Goal: Task Accomplishment & Management: Complete application form

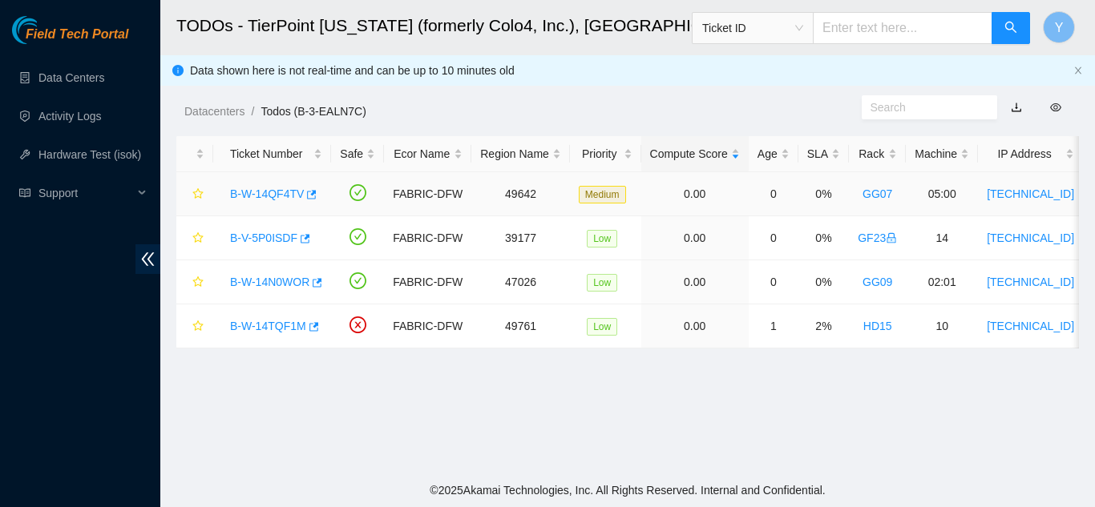
click at [256, 193] on link "B-W-14QF4TV" at bounding box center [267, 194] width 74 height 13
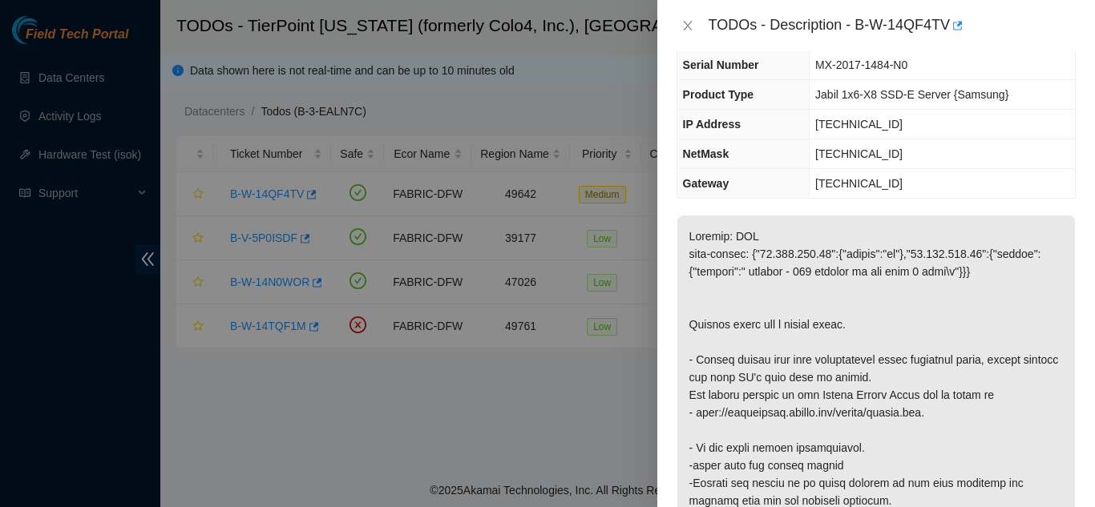
scroll to position [160, 0]
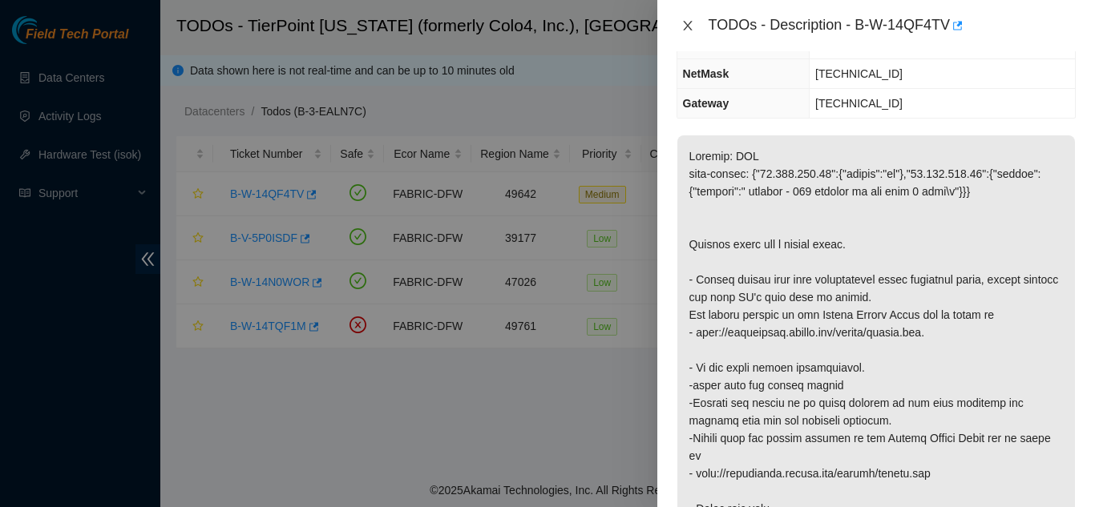
click at [688, 30] on icon "close" at bounding box center [687, 25] width 13 height 13
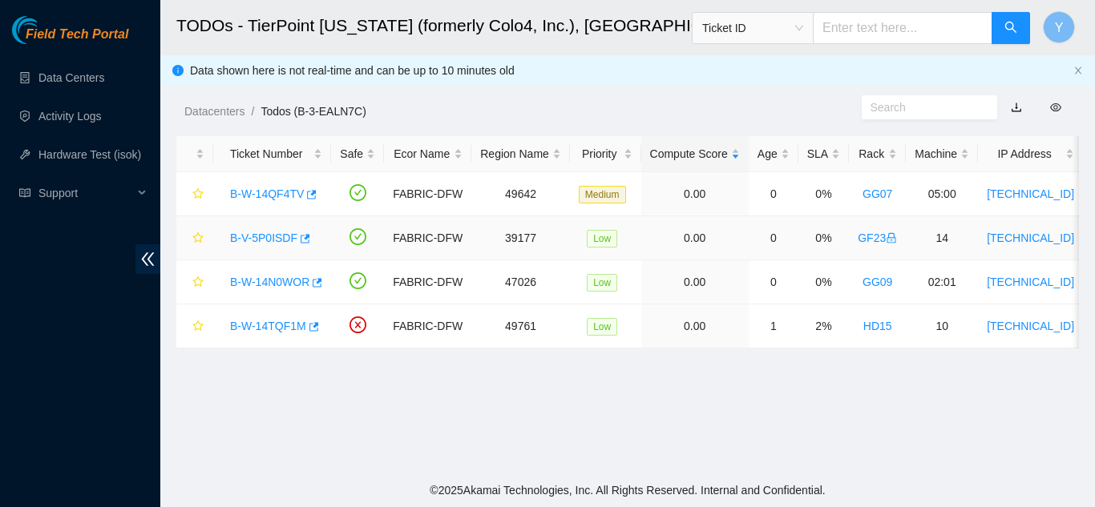
scroll to position [213, 0]
click at [285, 281] on link "B-W-14N0WOR" at bounding box center [269, 282] width 79 height 13
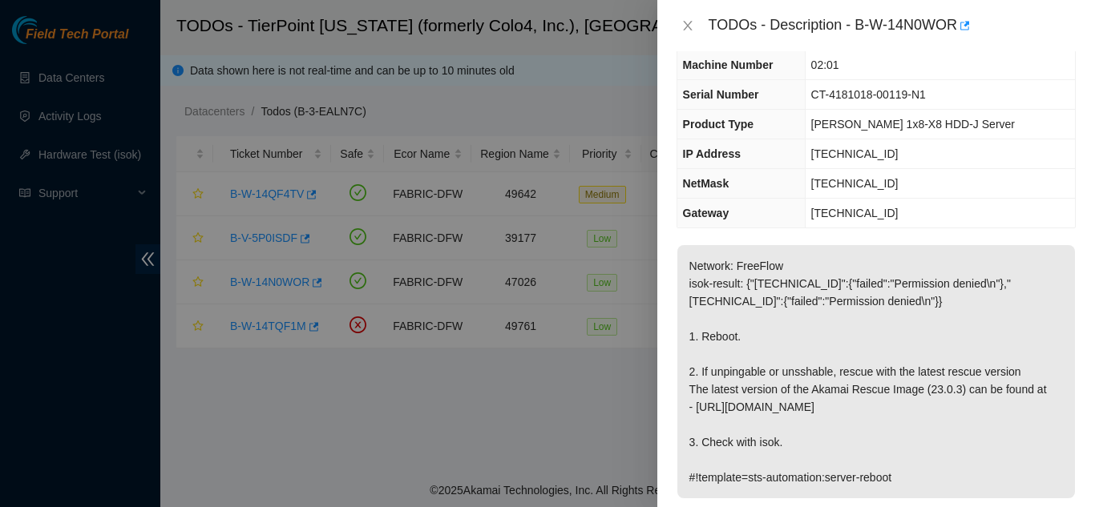
scroll to position [0, 0]
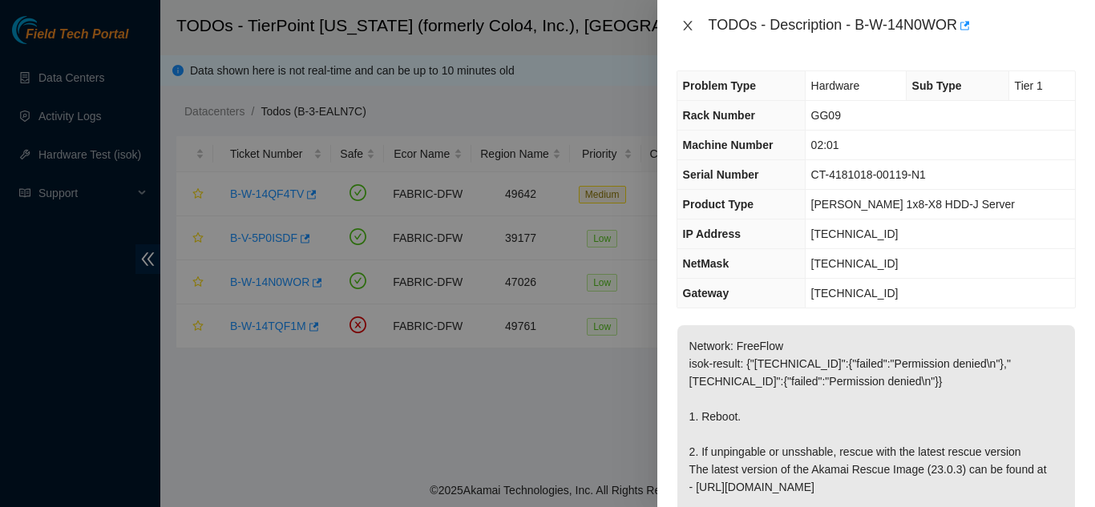
click at [688, 27] on icon "close" at bounding box center [687, 25] width 13 height 13
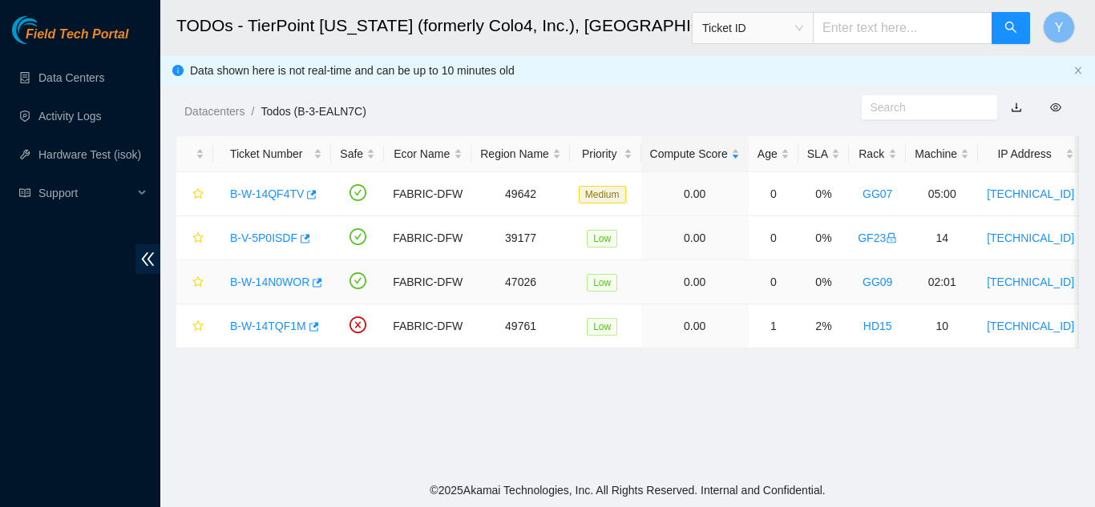
click at [282, 284] on link "B-W-14N0WOR" at bounding box center [269, 282] width 79 height 13
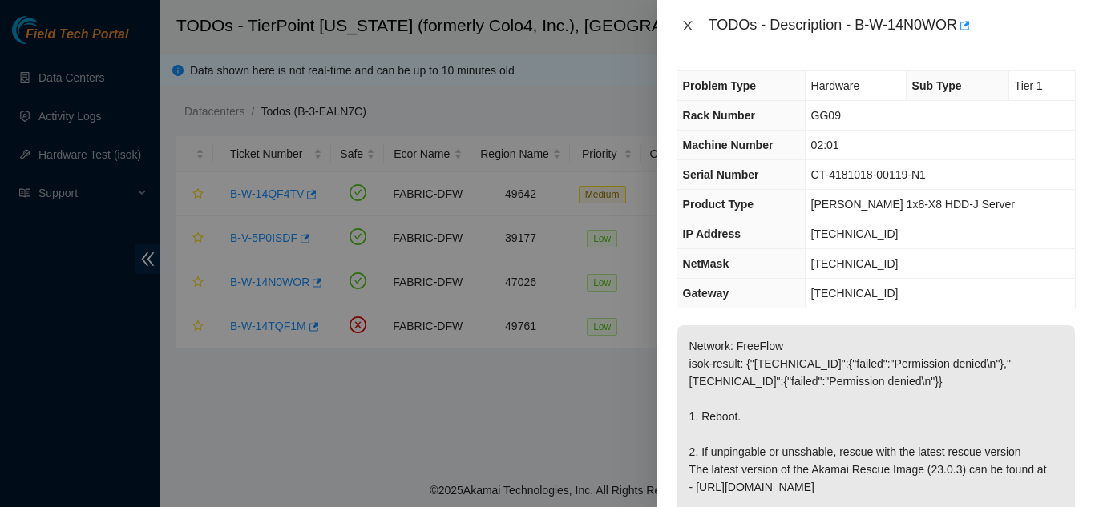
click at [686, 26] on icon "close" at bounding box center [687, 25] width 13 height 13
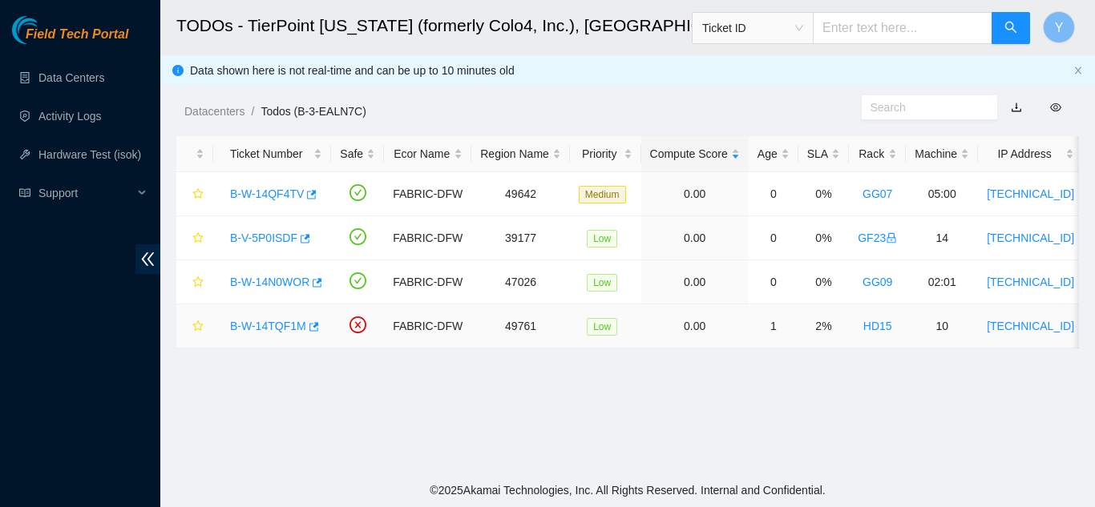
click at [268, 329] on link "B-W-14TQF1M" at bounding box center [268, 326] width 76 height 13
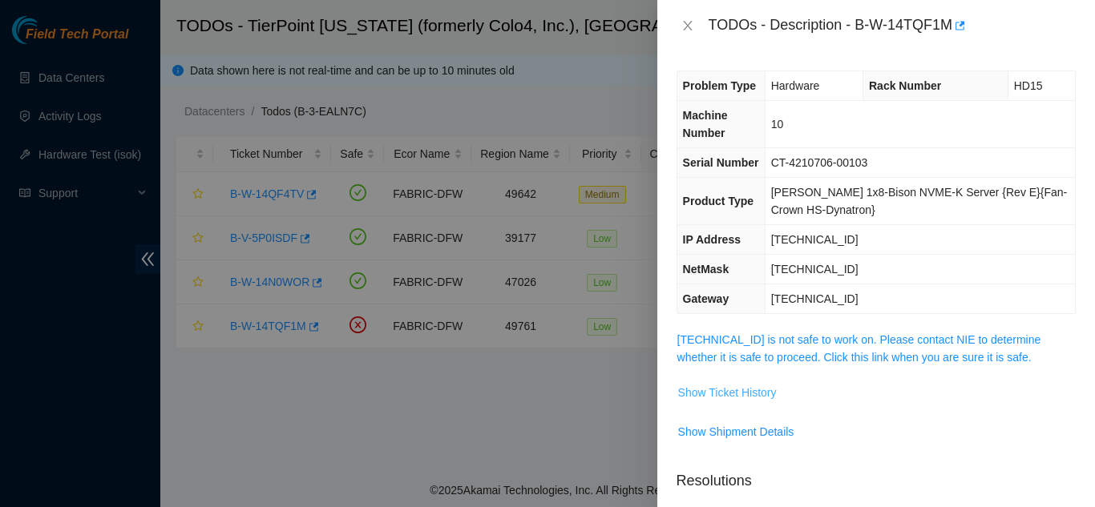
click at [702, 394] on span "Show Ticket History" at bounding box center [727, 393] width 99 height 18
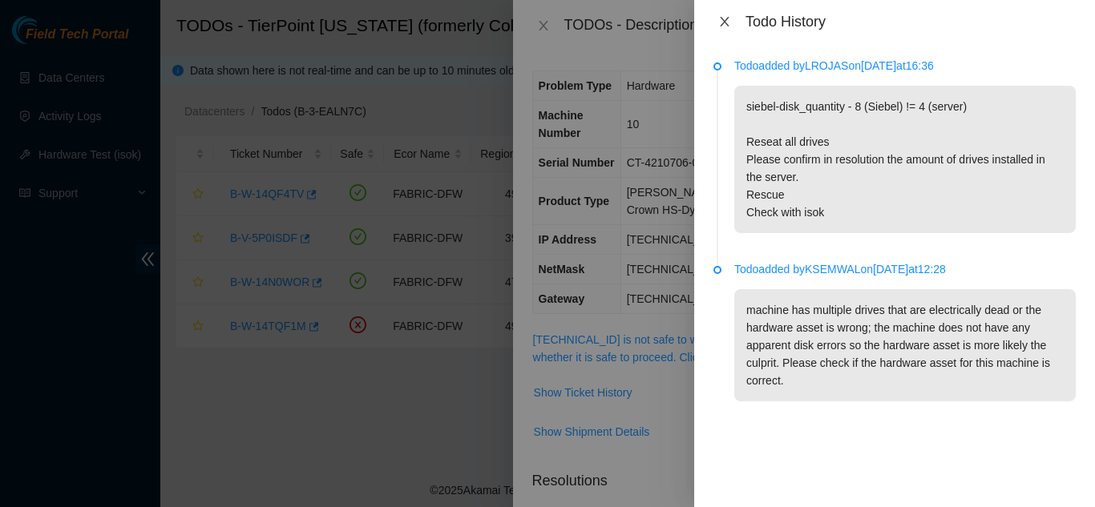
click at [726, 23] on icon "close" at bounding box center [724, 22] width 9 height 10
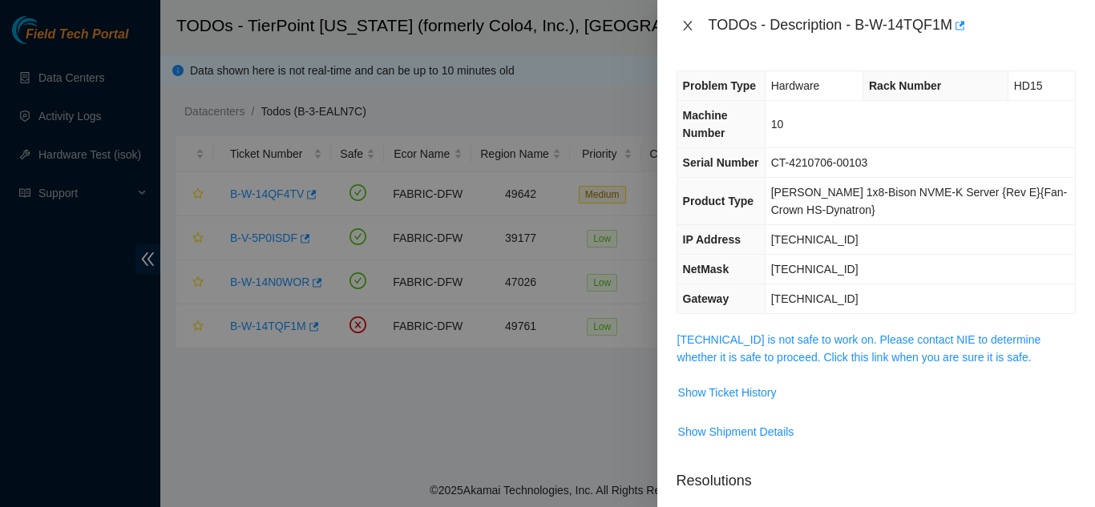
click at [687, 24] on icon "close" at bounding box center [687, 25] width 13 height 13
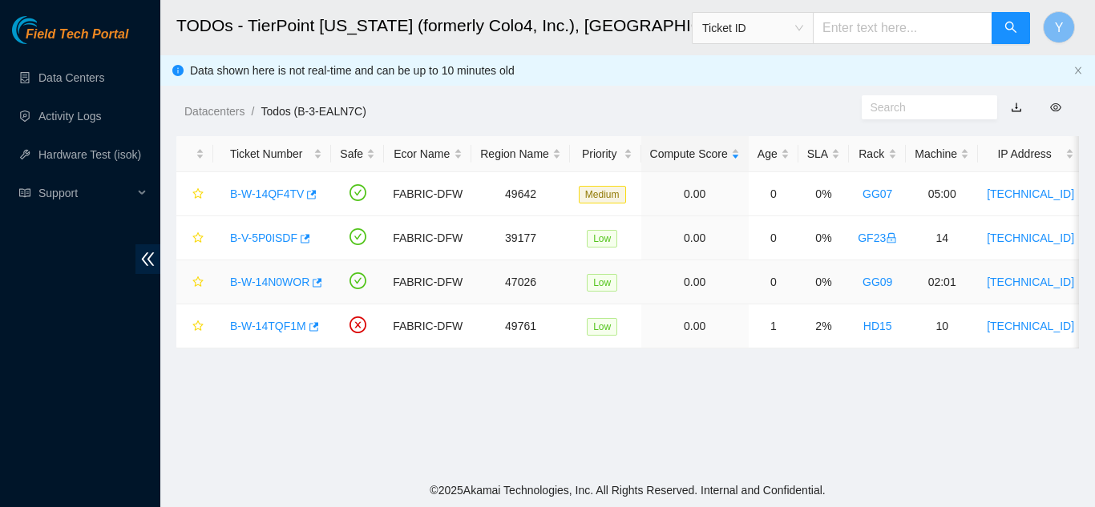
click at [279, 278] on link "B-W-14N0WOR" at bounding box center [269, 282] width 79 height 13
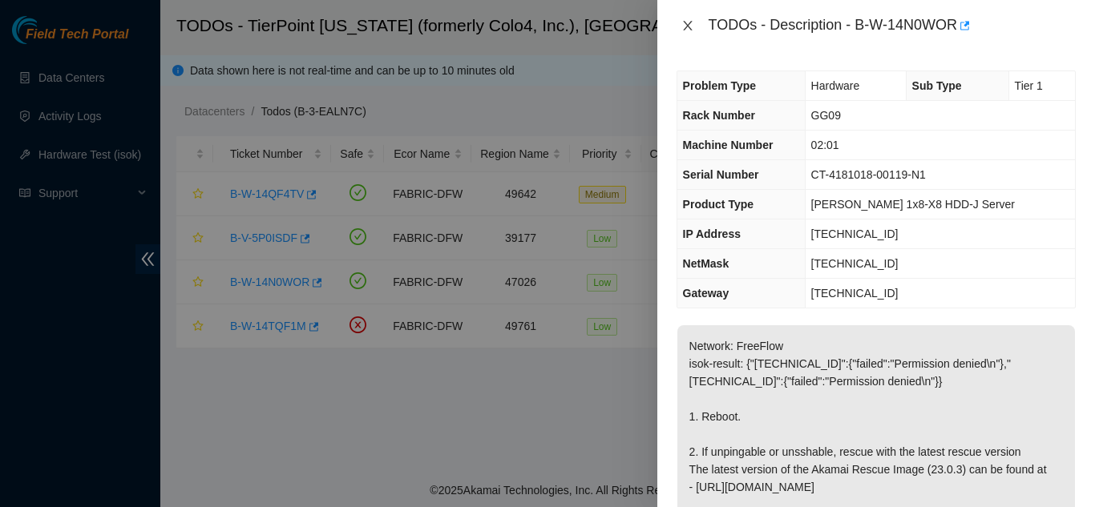
click at [692, 31] on icon "close" at bounding box center [687, 25] width 13 height 13
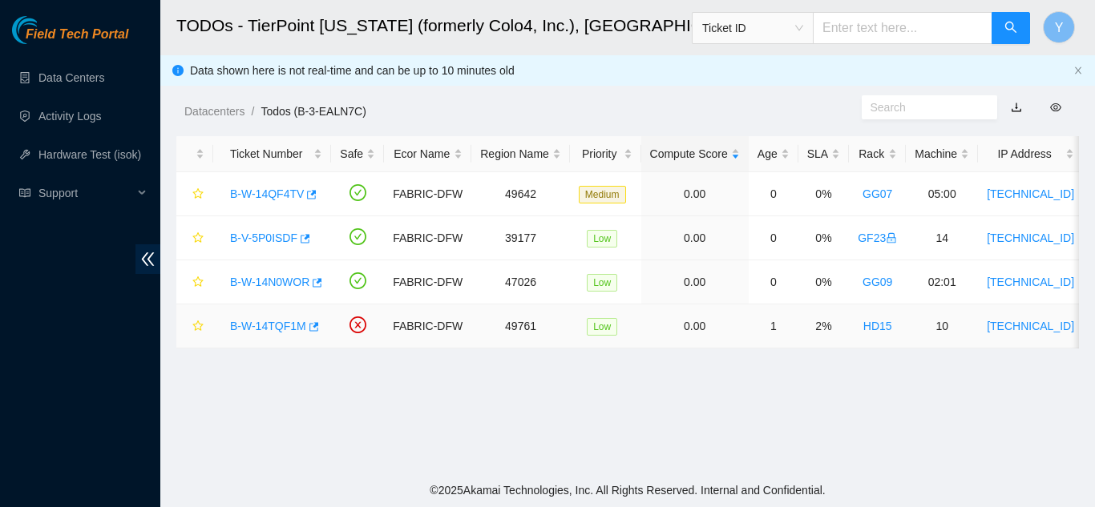
click at [281, 331] on link "B-W-14TQF1M" at bounding box center [268, 326] width 76 height 13
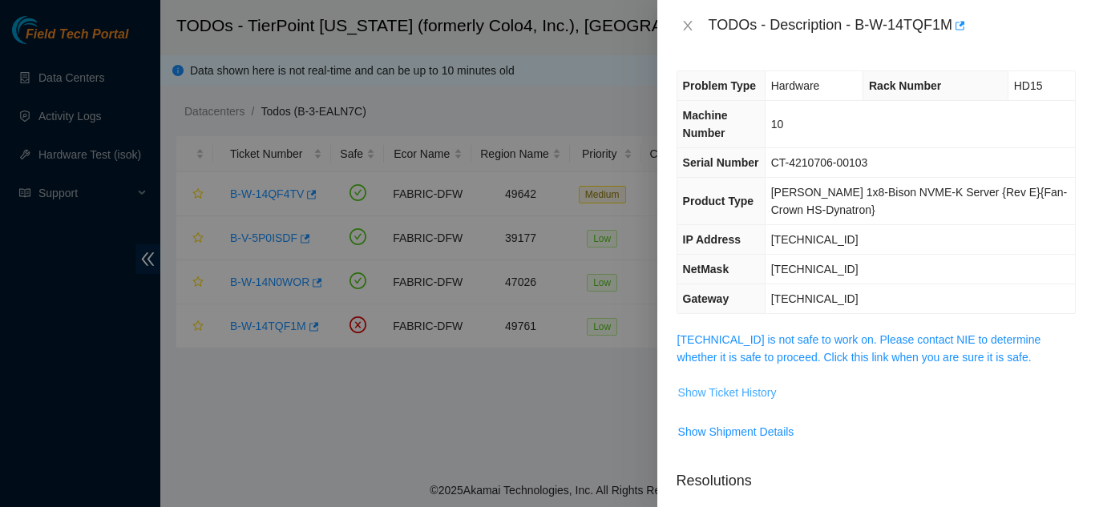
click at [721, 388] on span "Show Ticket History" at bounding box center [727, 393] width 99 height 18
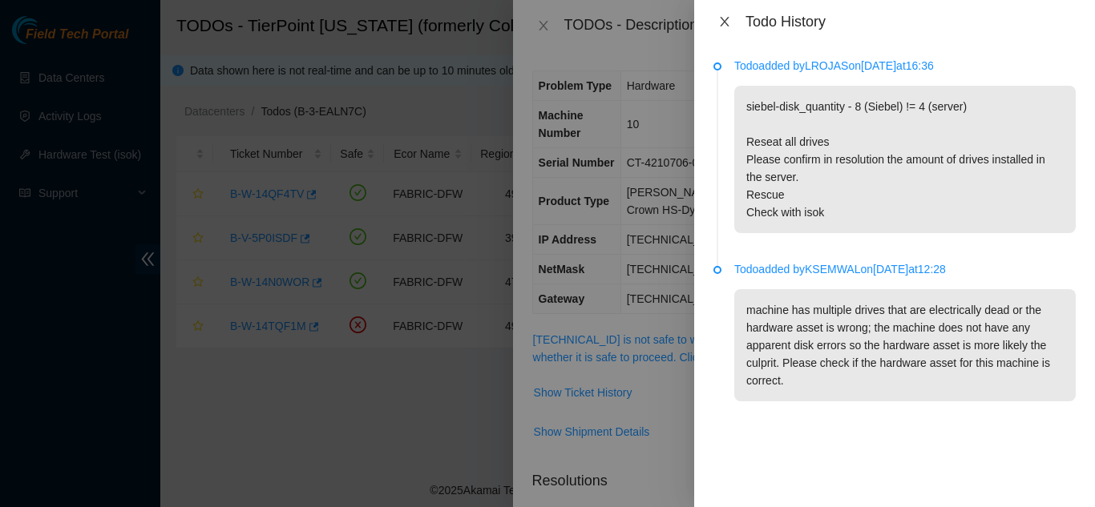
click at [720, 18] on icon "close" at bounding box center [724, 21] width 13 height 13
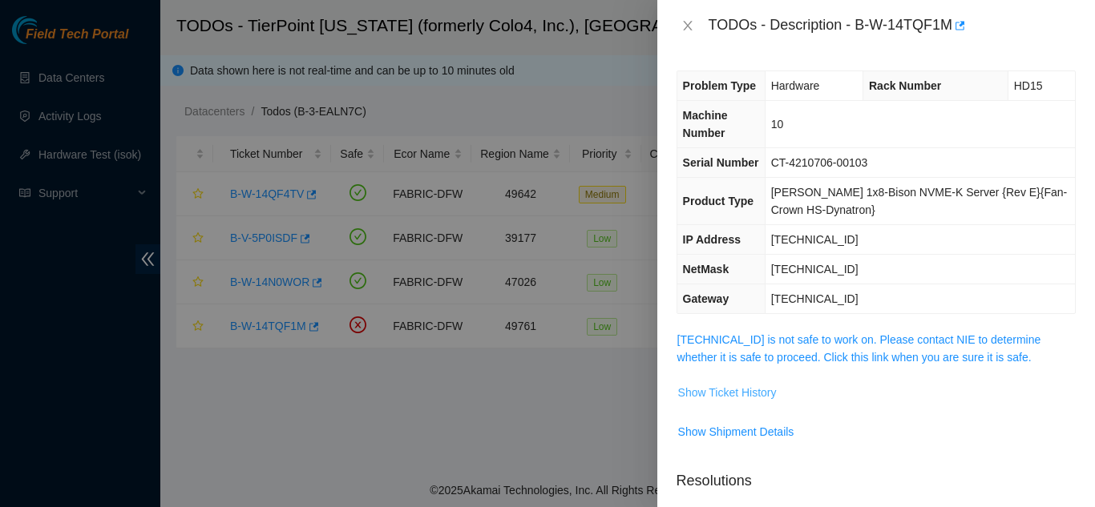
click at [741, 389] on span "Show Ticket History" at bounding box center [727, 393] width 99 height 18
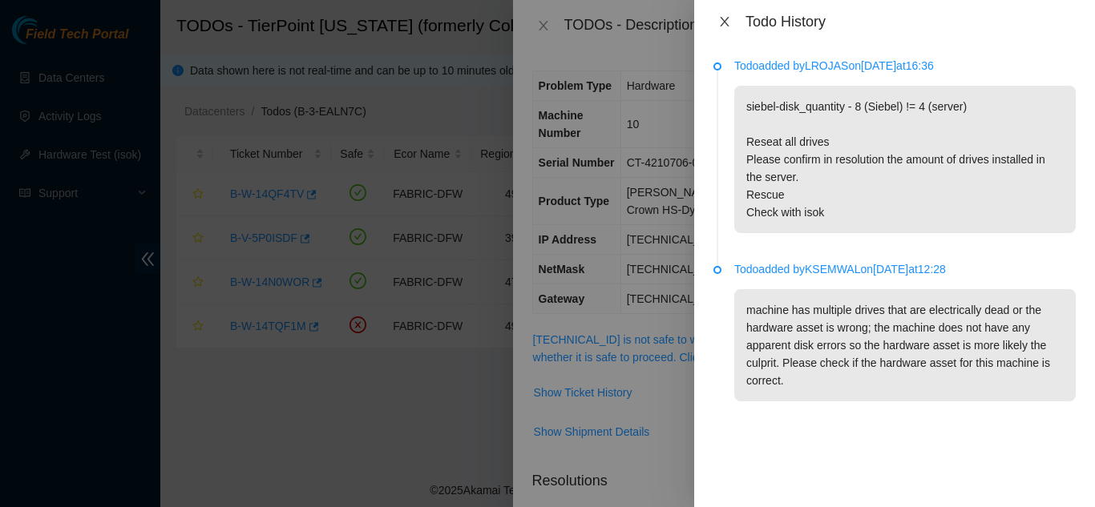
click at [720, 26] on icon "close" at bounding box center [724, 21] width 13 height 13
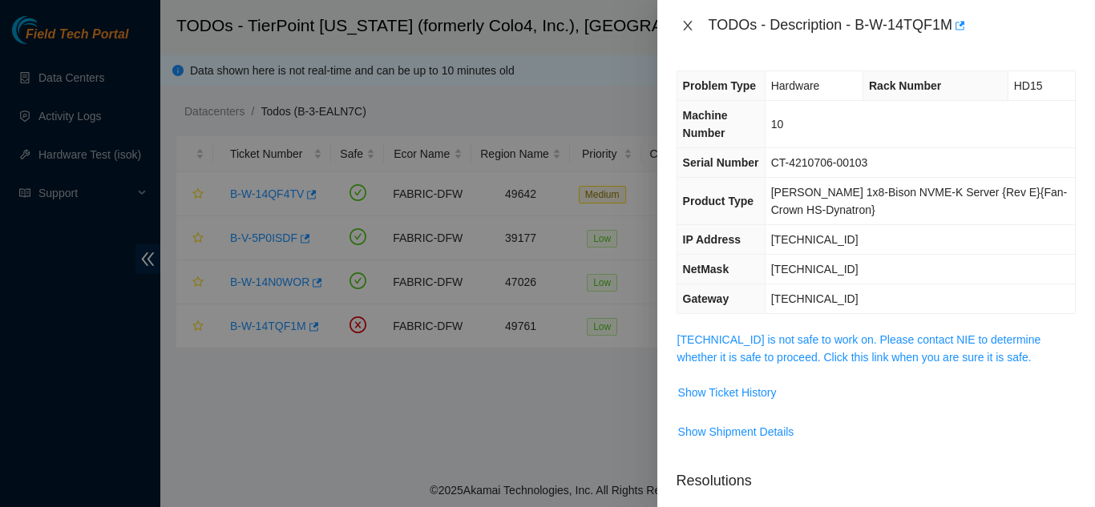
click at [689, 26] on icon "close" at bounding box center [687, 25] width 13 height 13
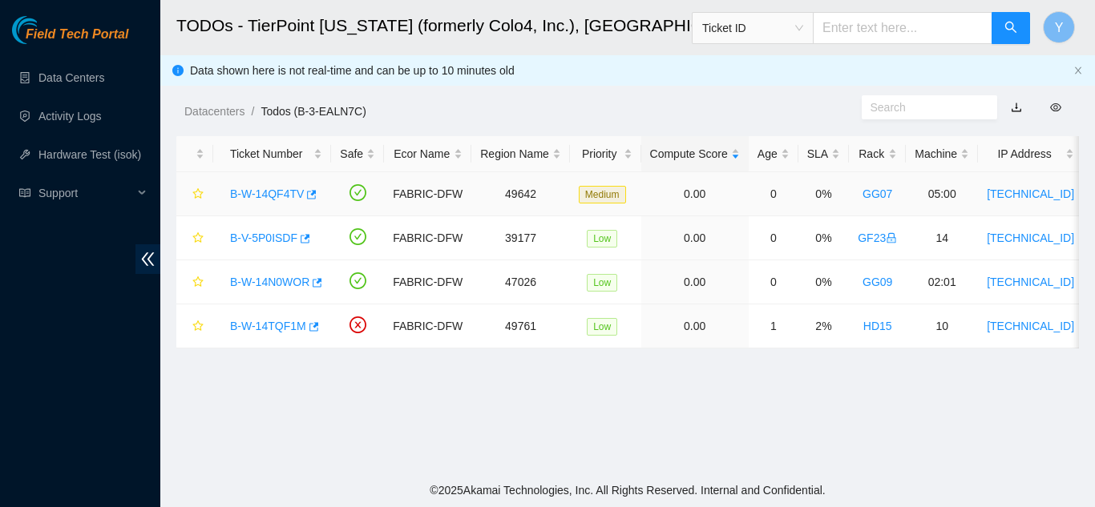
click at [260, 188] on link "B-W-14QF4TV" at bounding box center [267, 194] width 74 height 13
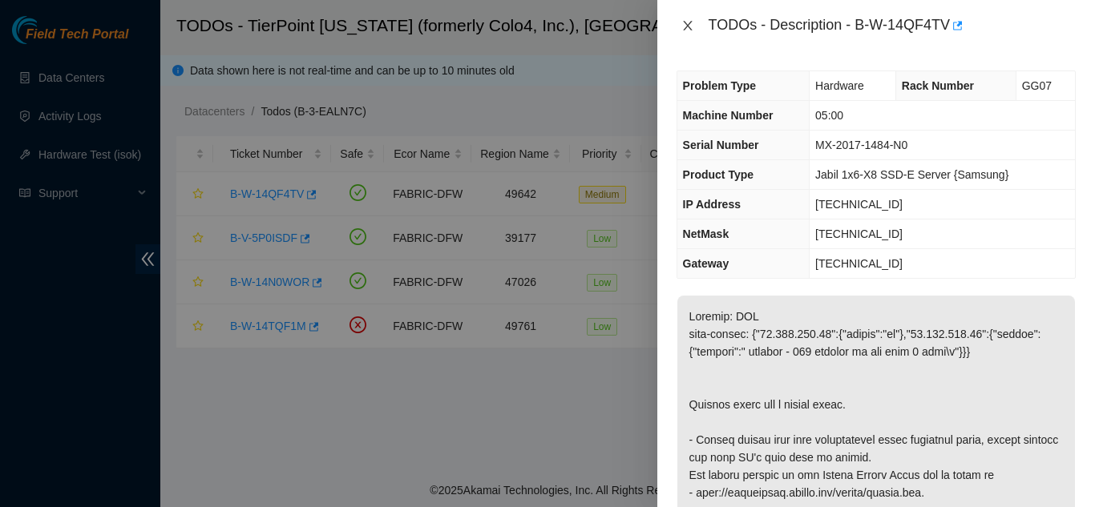
drag, startPoint x: 687, startPoint y: 26, endPoint x: 694, endPoint y: 31, distance: 9.1
click at [688, 25] on icon "close" at bounding box center [687, 26] width 9 height 10
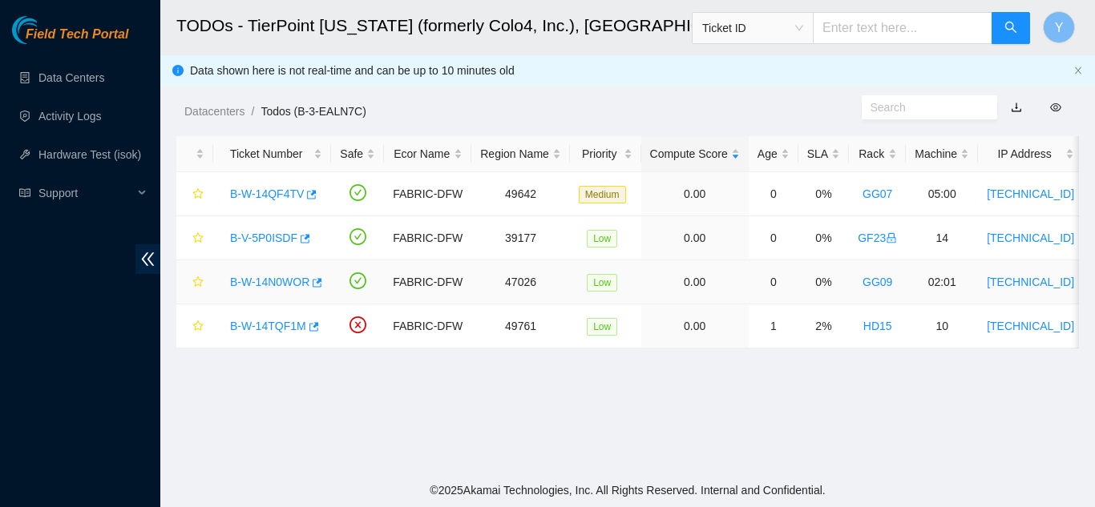
click at [290, 279] on link "B-W-14N0WOR" at bounding box center [269, 282] width 79 height 13
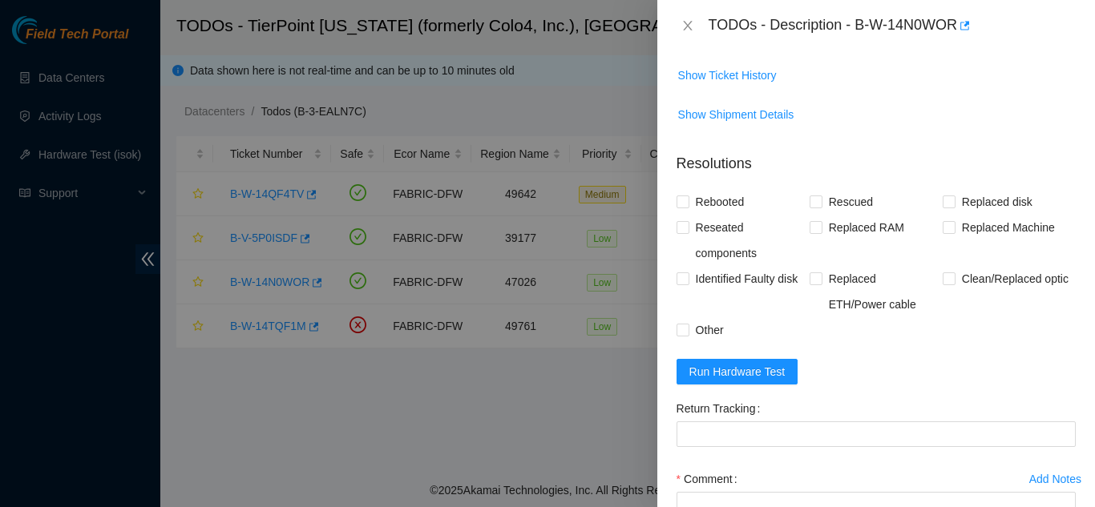
scroll to position [641, 0]
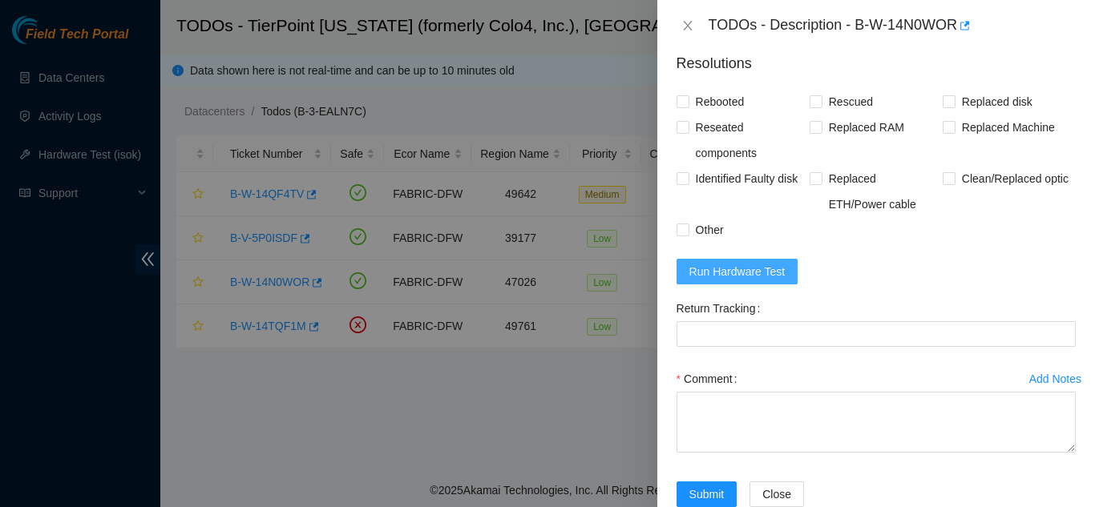
click at [723, 271] on span "Run Hardware Test" at bounding box center [737, 272] width 96 height 18
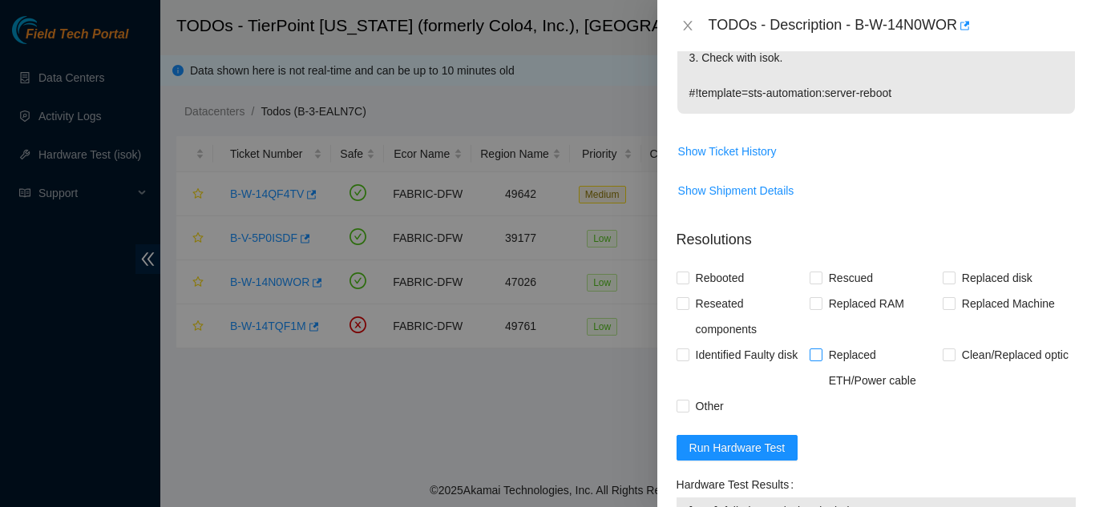
scroll to position [561, 0]
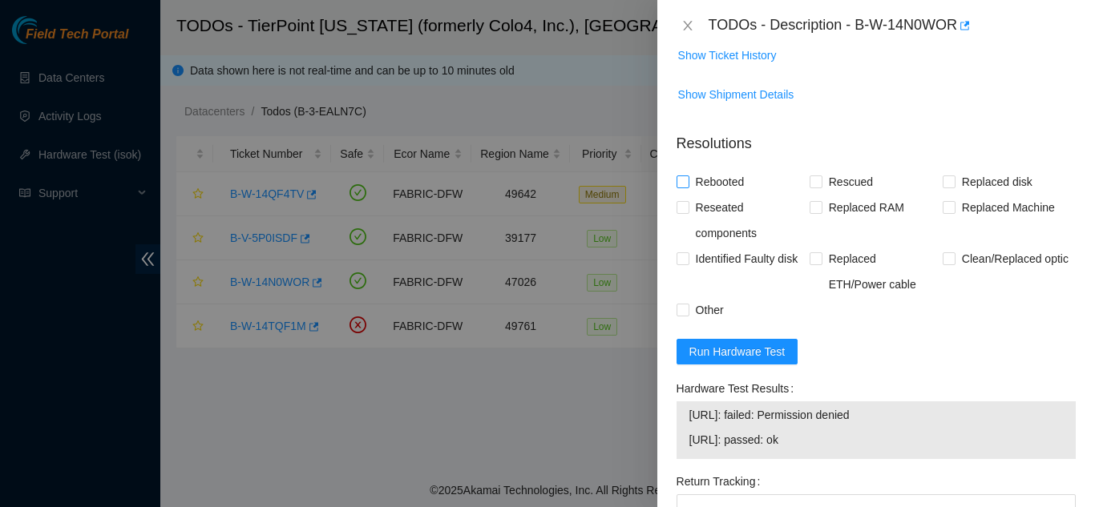
click at [686, 181] on input "Rebooted" at bounding box center [681, 181] width 11 height 11
checkbox input "true"
click at [813, 182] on input "Rescued" at bounding box center [814, 181] width 11 height 11
checkbox input "true"
click at [684, 309] on input "Other" at bounding box center [681, 309] width 11 height 11
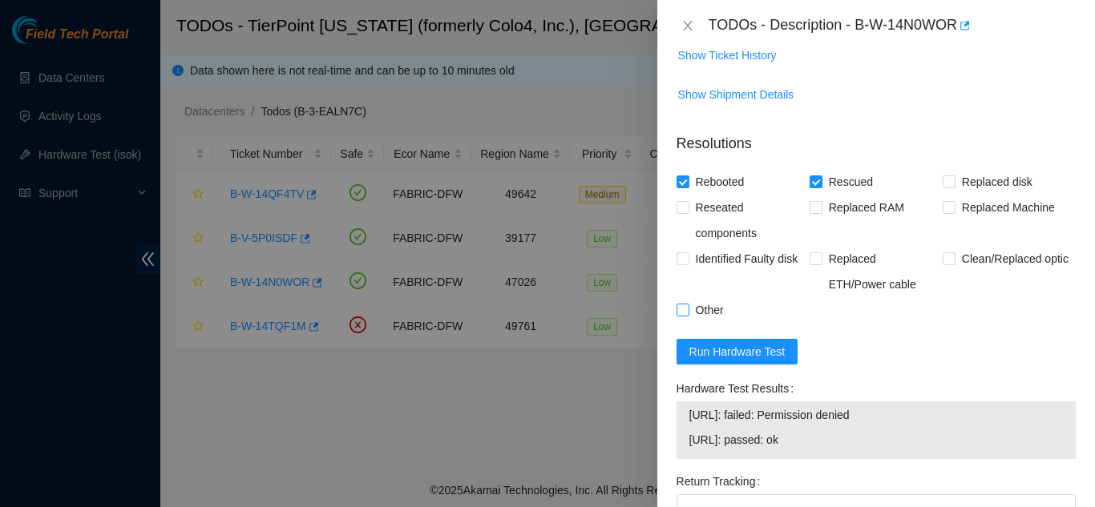
checkbox input "true"
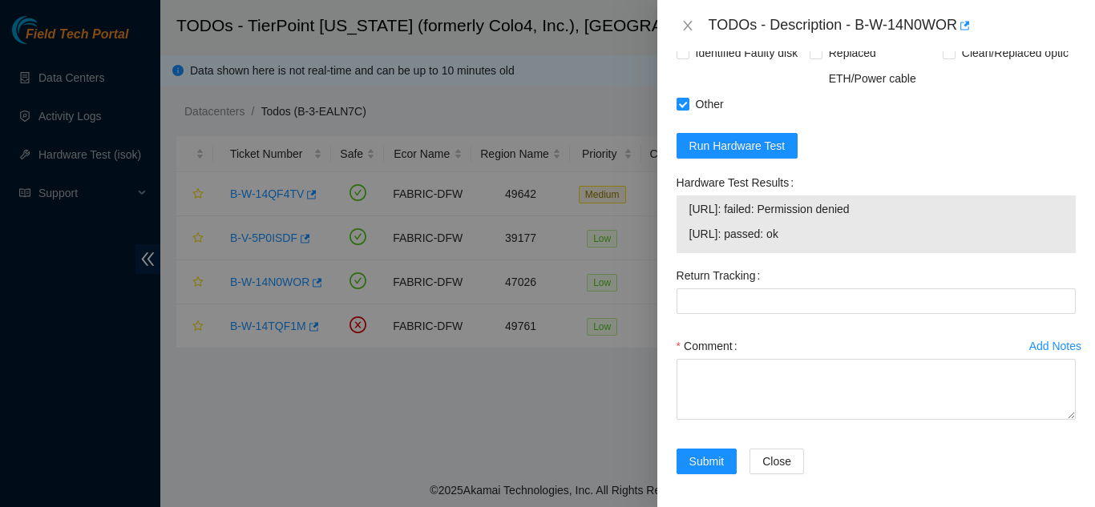
scroll to position [773, 0]
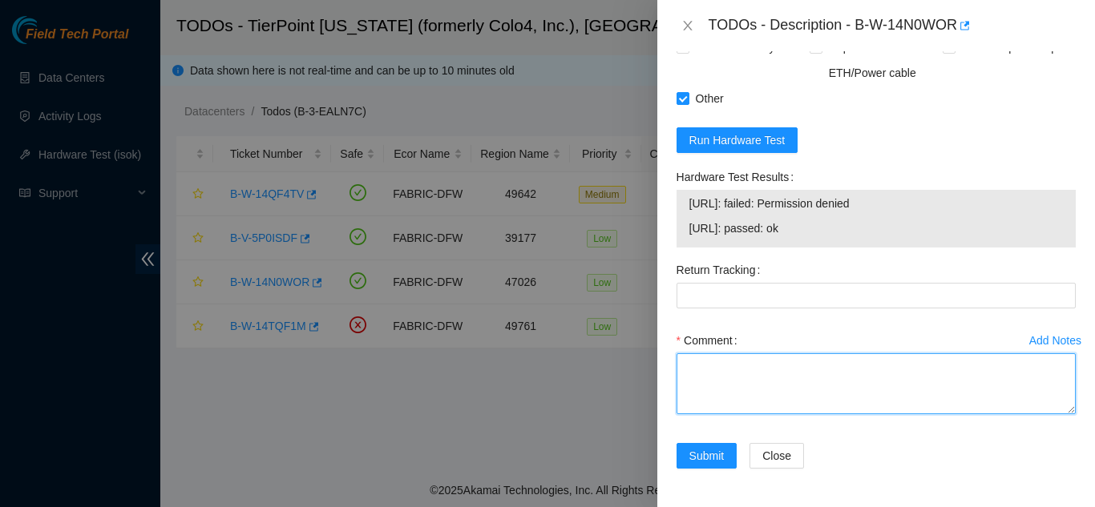
click at [743, 375] on textarea "Comment" at bounding box center [875, 383] width 399 height 61
click at [833, 373] on textarea "shut down machine properly" at bounding box center [875, 383] width 399 height 61
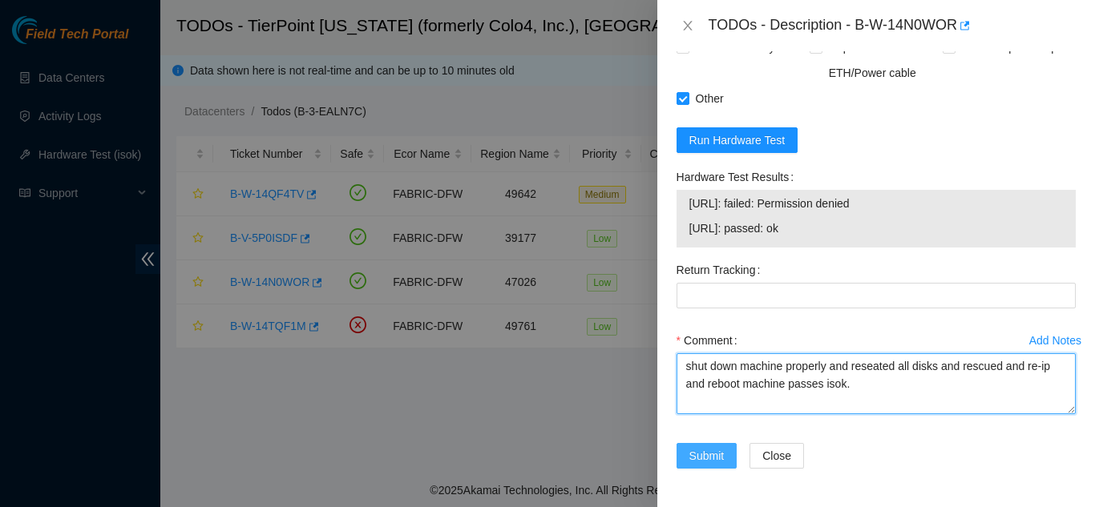
type textarea "shut down machine properly and reseated all disks and rescued and re-ip and reb…"
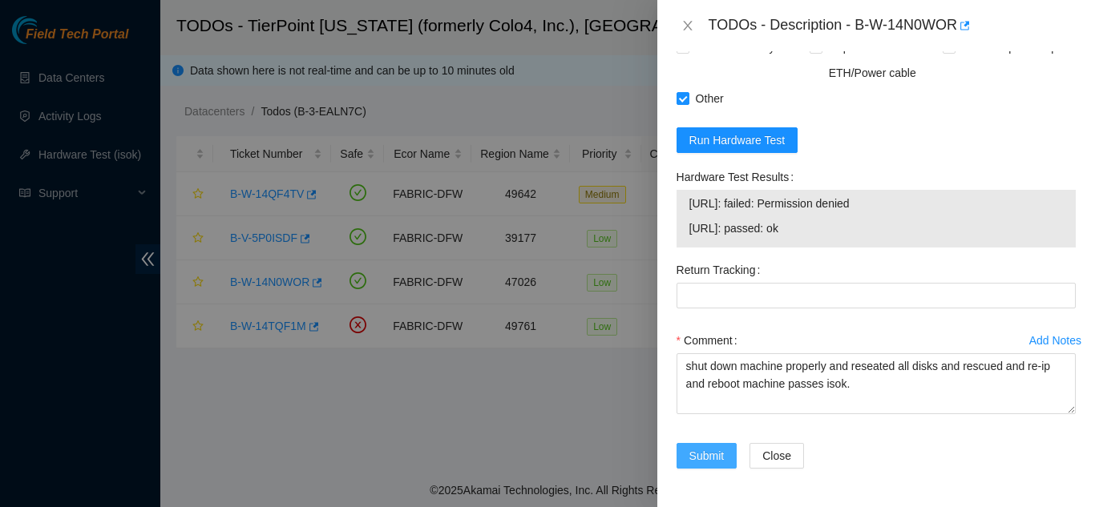
click at [700, 455] on span "Submit" at bounding box center [706, 456] width 35 height 18
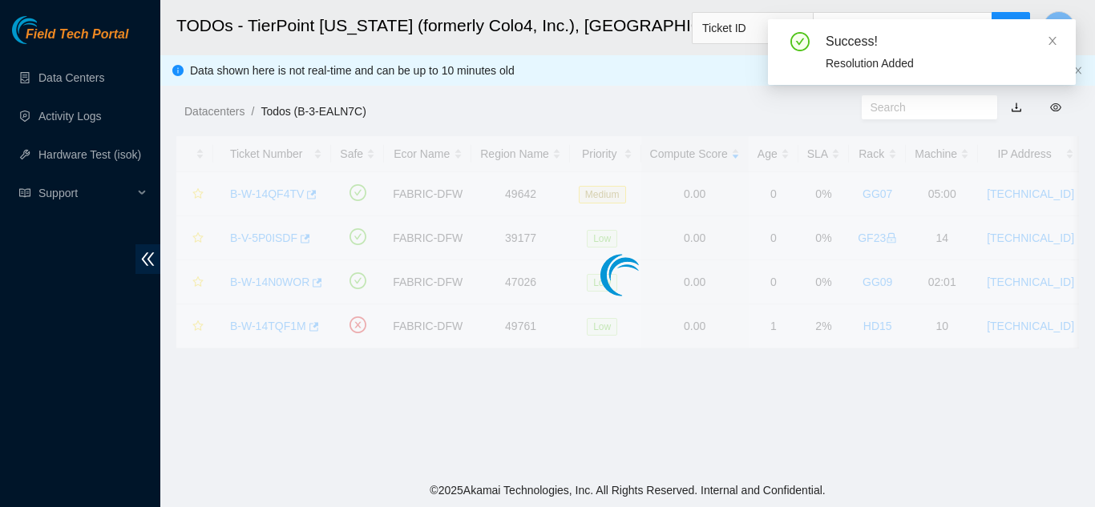
scroll to position [491, 0]
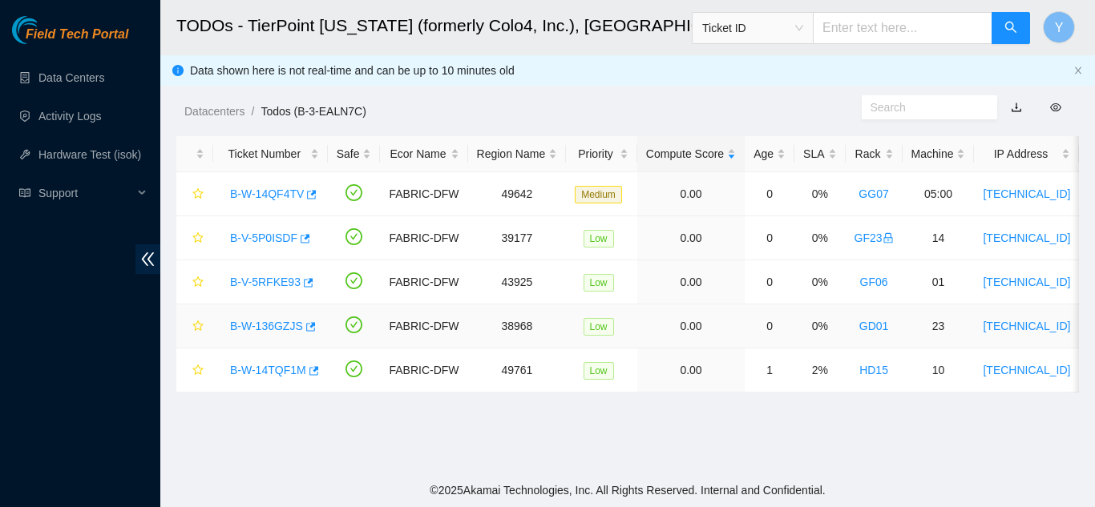
click at [257, 322] on link "B-W-136GZJS" at bounding box center [266, 326] width 73 height 13
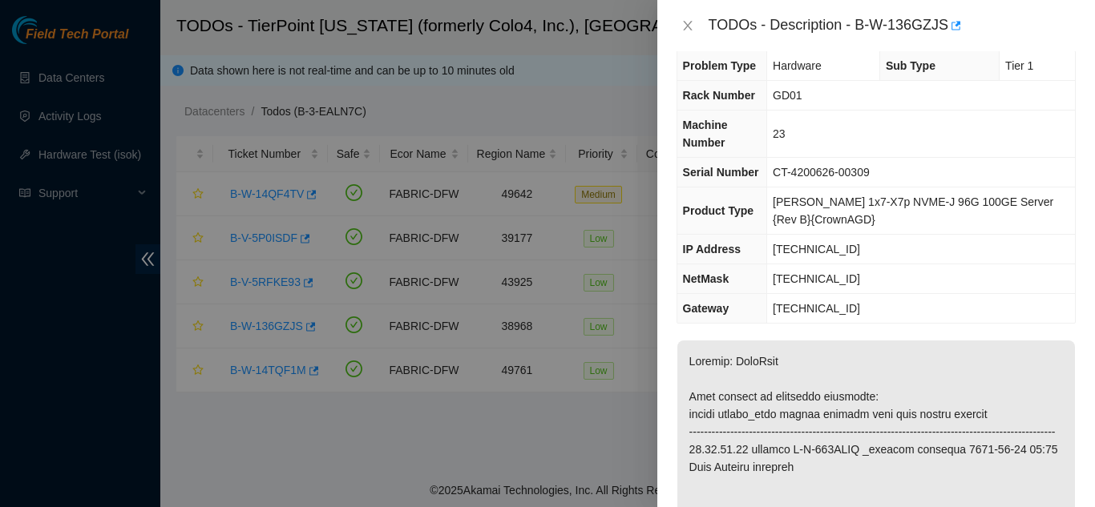
scroll to position [0, 0]
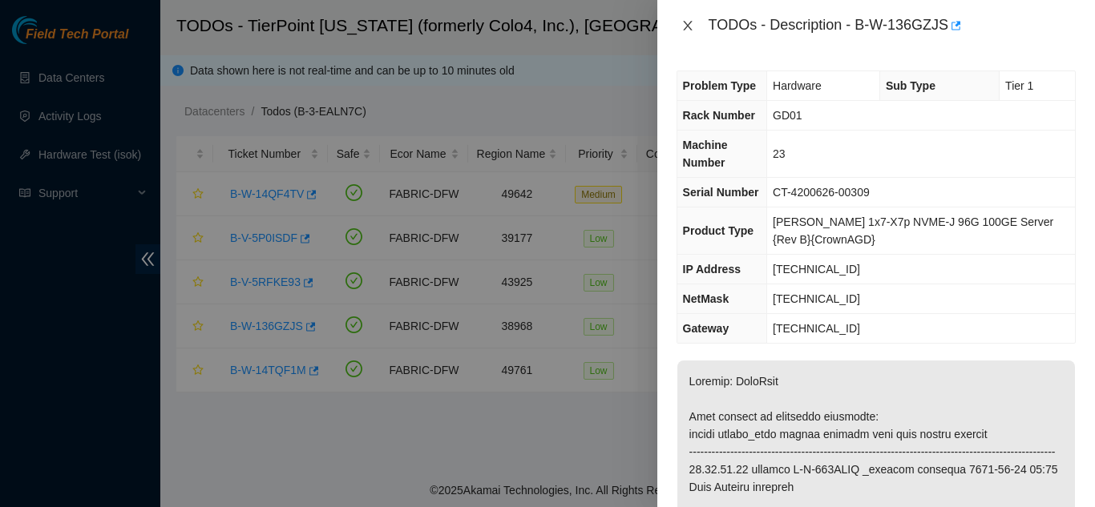
click at [687, 28] on icon "close" at bounding box center [687, 25] width 13 height 13
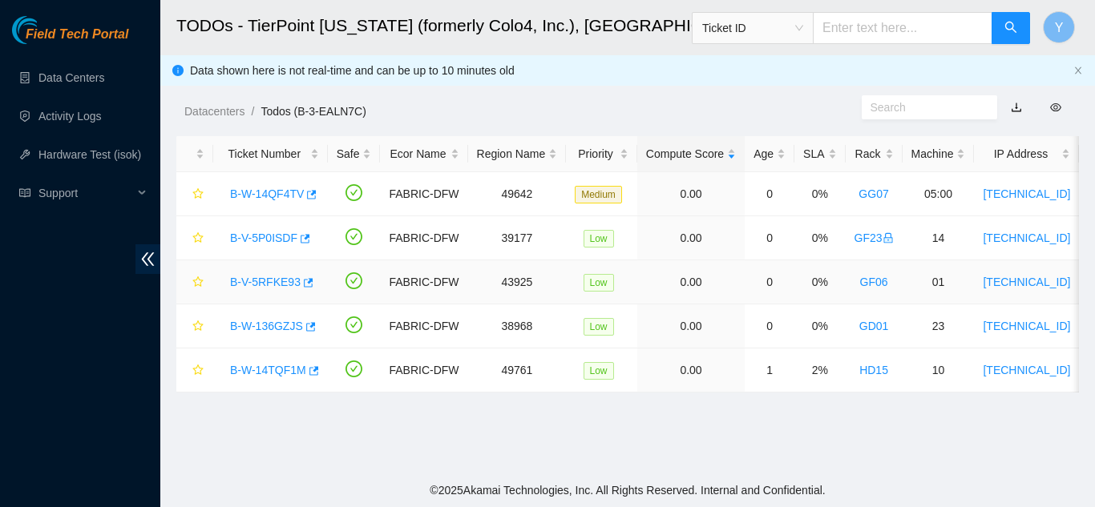
click at [276, 277] on link "B-V-5RFKE93" at bounding box center [265, 282] width 71 height 13
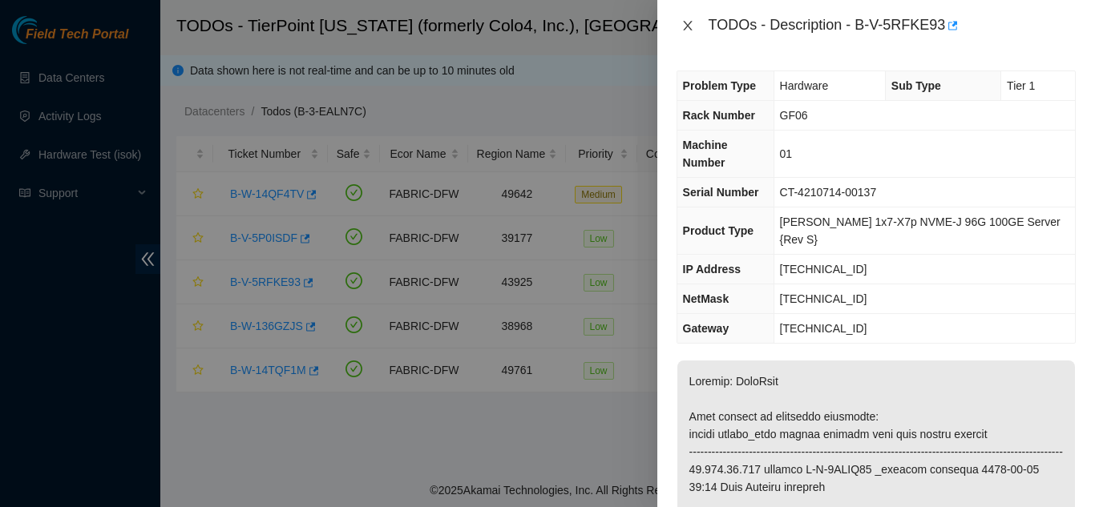
click at [683, 30] on icon "close" at bounding box center [687, 25] width 13 height 13
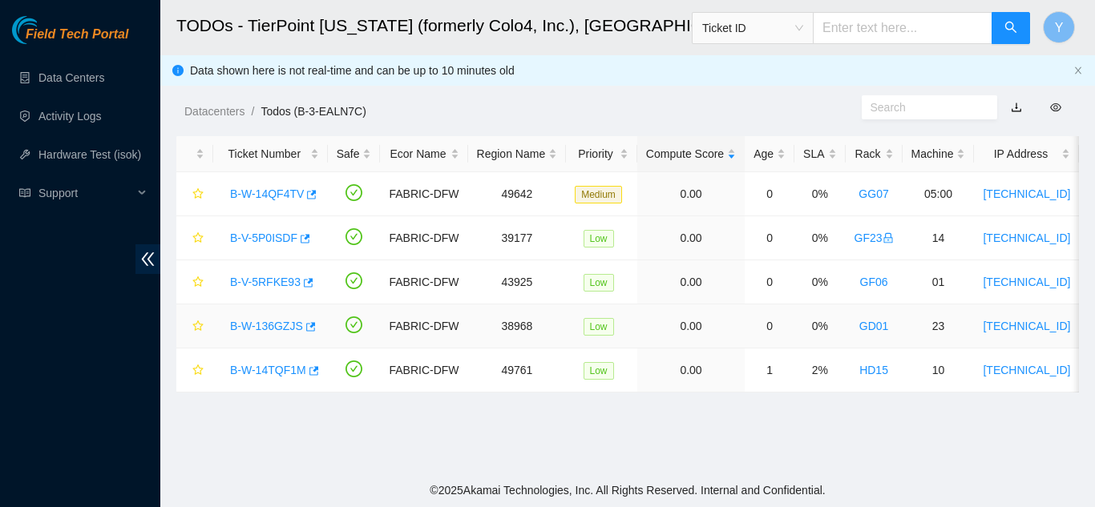
click at [259, 323] on link "B-W-136GZJS" at bounding box center [266, 326] width 73 height 13
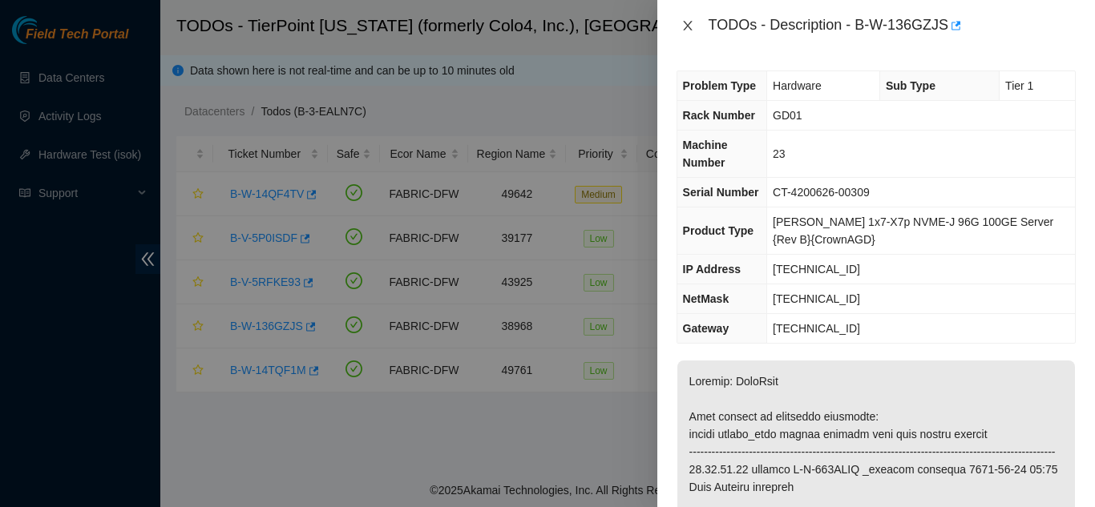
click at [685, 24] on icon "close" at bounding box center [687, 26] width 9 height 10
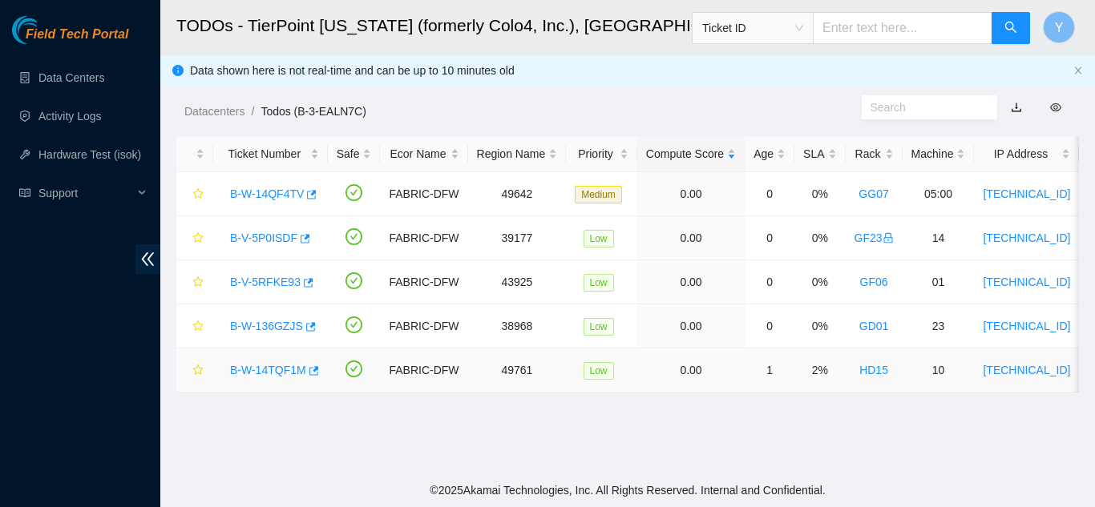
click at [283, 368] on link "B-W-14TQF1M" at bounding box center [268, 370] width 76 height 13
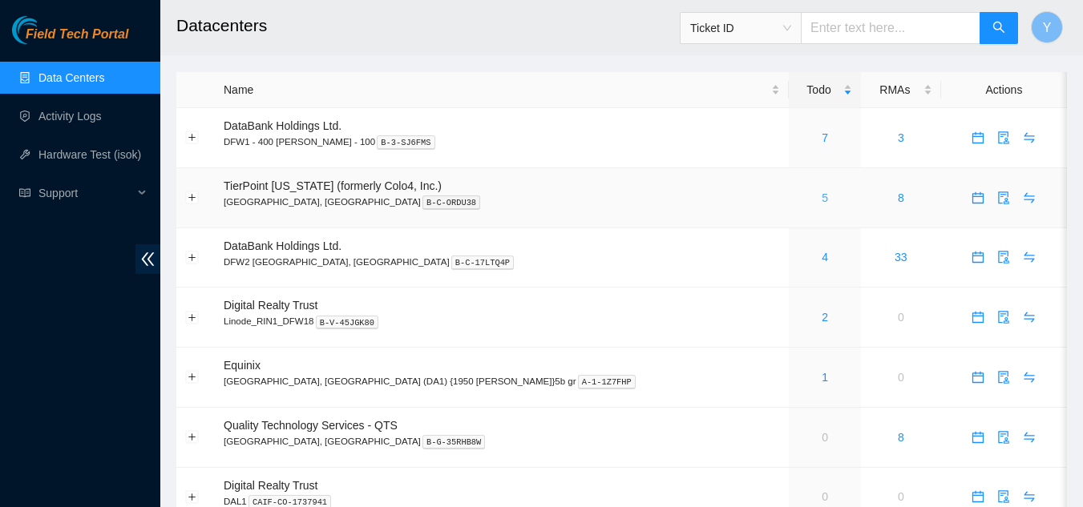
click at [821, 200] on link "5" at bounding box center [824, 198] width 6 height 13
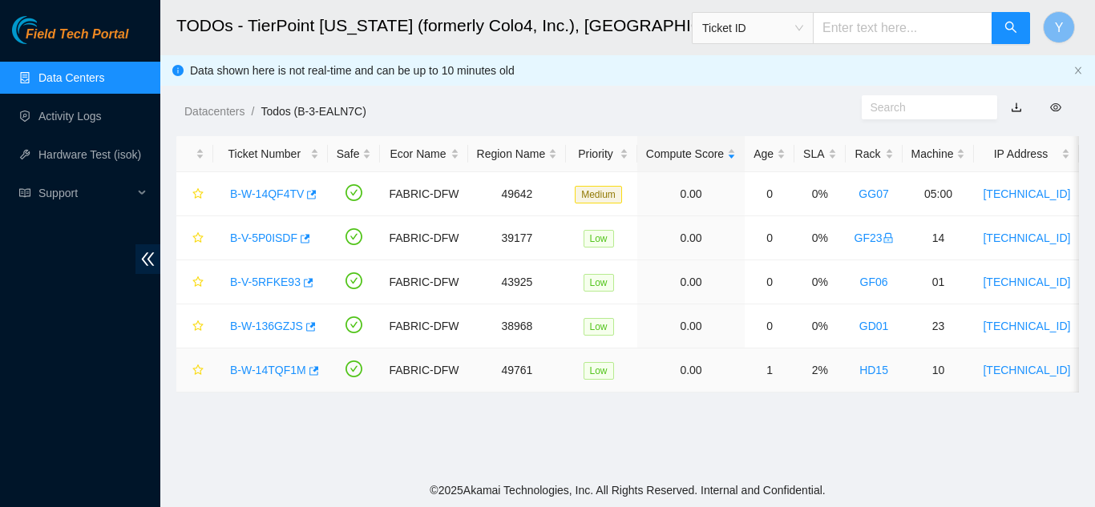
click at [274, 374] on link "B-W-14TQF1M" at bounding box center [268, 370] width 76 height 13
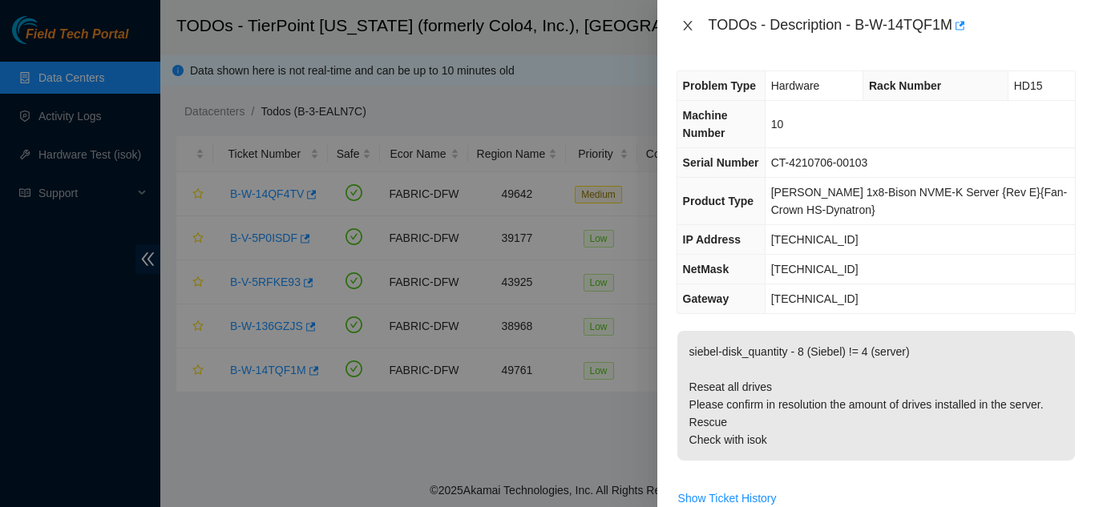
click at [684, 22] on icon "close" at bounding box center [687, 25] width 13 height 13
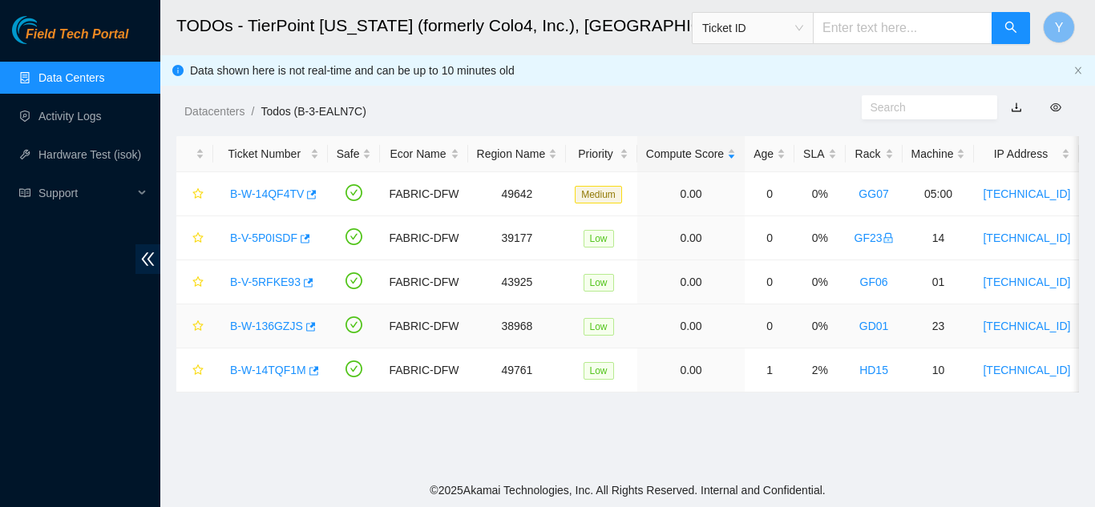
click at [270, 324] on link "B-W-136GZJS" at bounding box center [266, 326] width 73 height 13
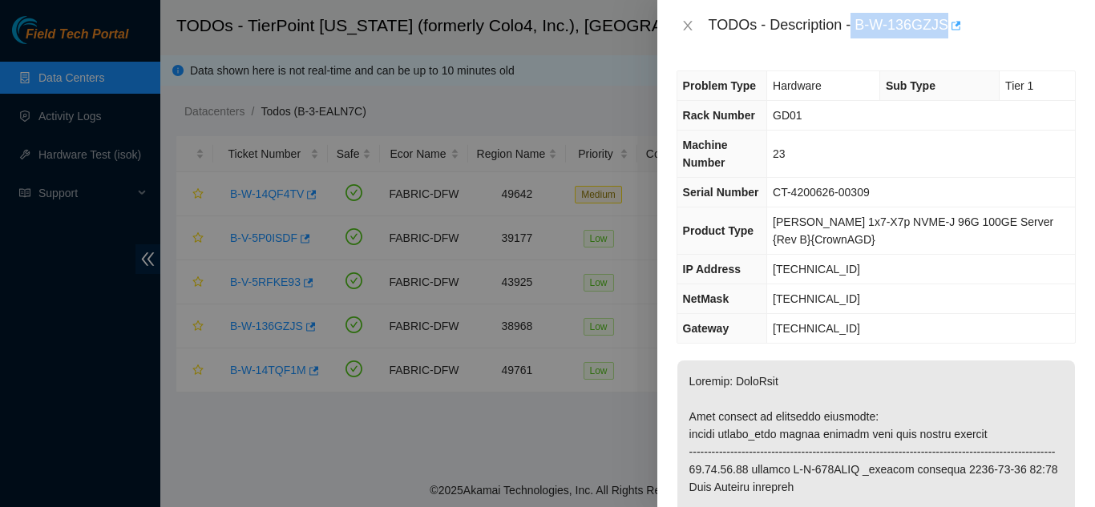
drag, startPoint x: 854, startPoint y: 25, endPoint x: 947, endPoint y: 25, distance: 93.0
click at [947, 25] on div "TODOs - Description - B-W-136GZJS" at bounding box center [891, 26] width 367 height 26
copy div "B-W-136GZJS"
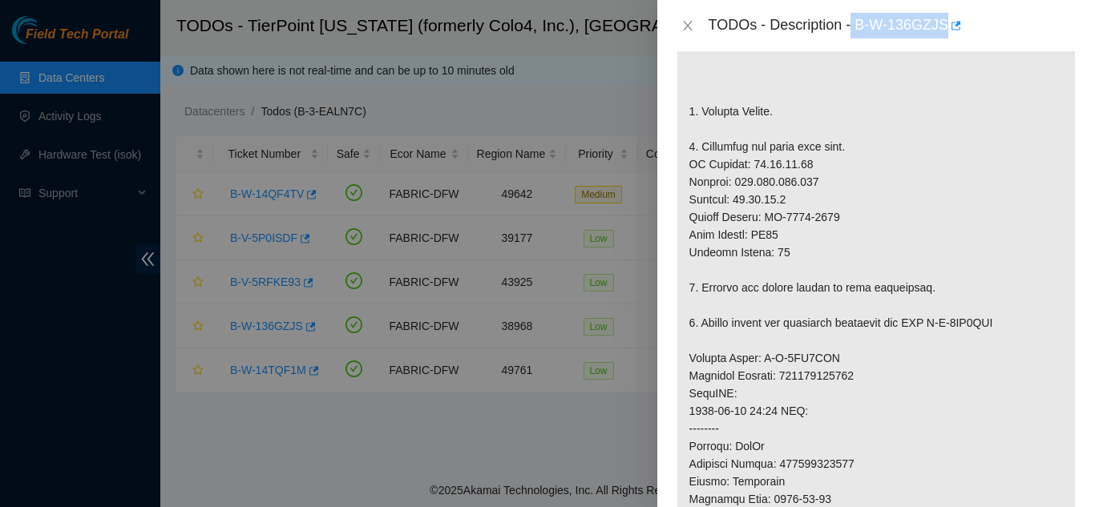
scroll to position [561, 0]
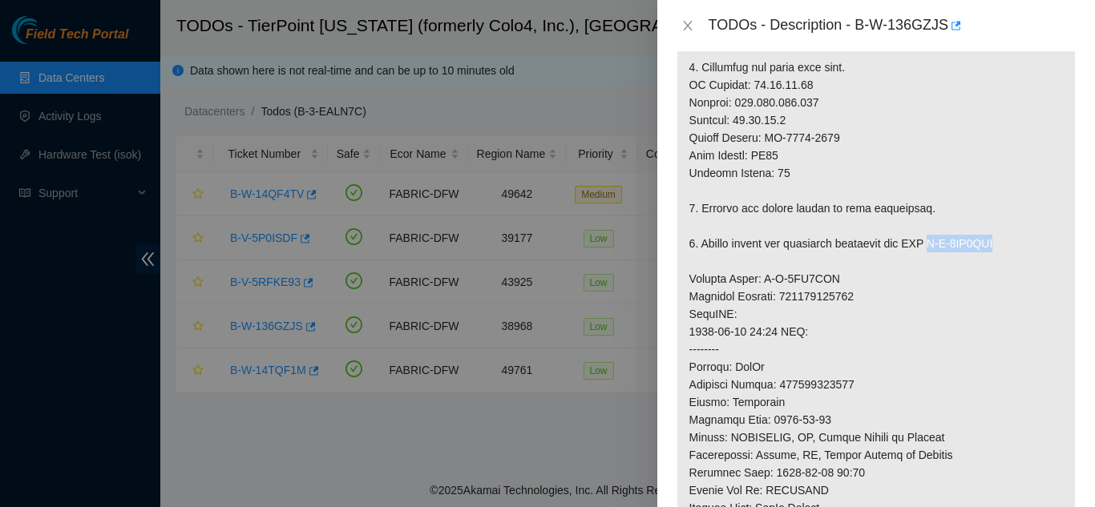
drag, startPoint x: 936, startPoint y: 260, endPoint x: 1010, endPoint y: 261, distance: 73.7
click at [1010, 261] on p at bounding box center [876, 270] width 398 height 941
copy p "B-V-5UE0FGQ"
drag, startPoint x: 761, startPoint y: 296, endPoint x: 833, endPoint y: 293, distance: 72.2
click at [833, 293] on p at bounding box center [876, 270] width 398 height 941
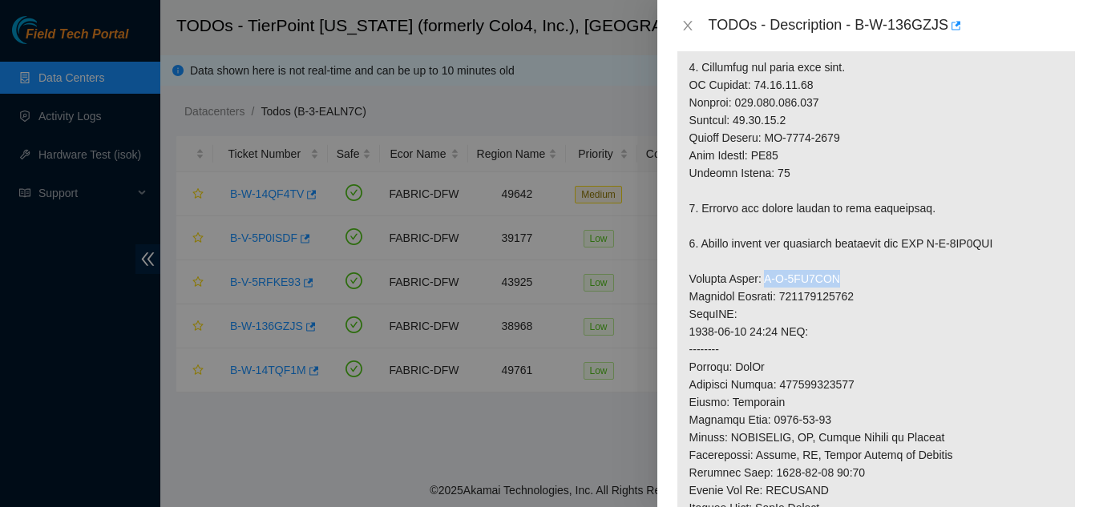
copy p "B-V-5UE0FGH"
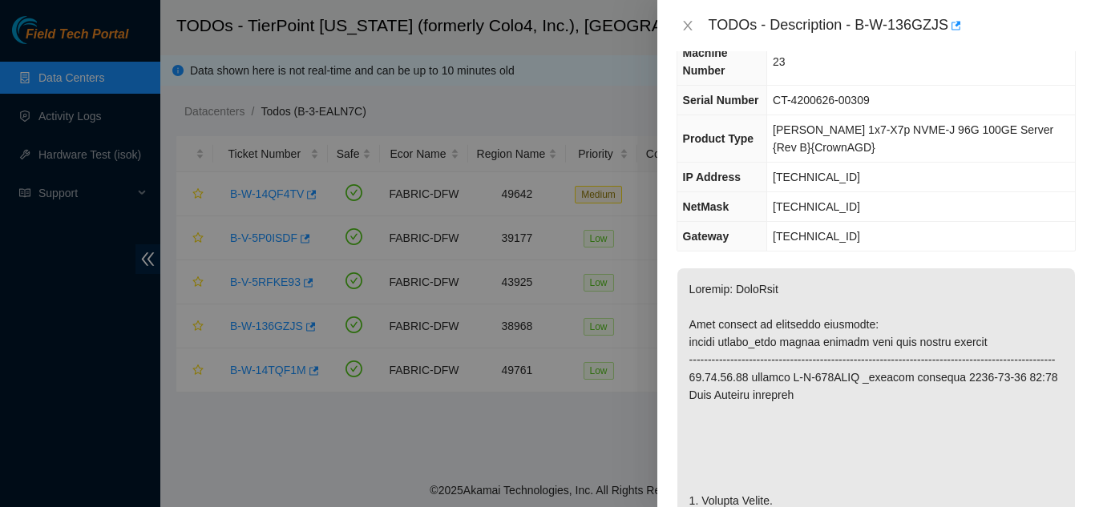
scroll to position [0, 0]
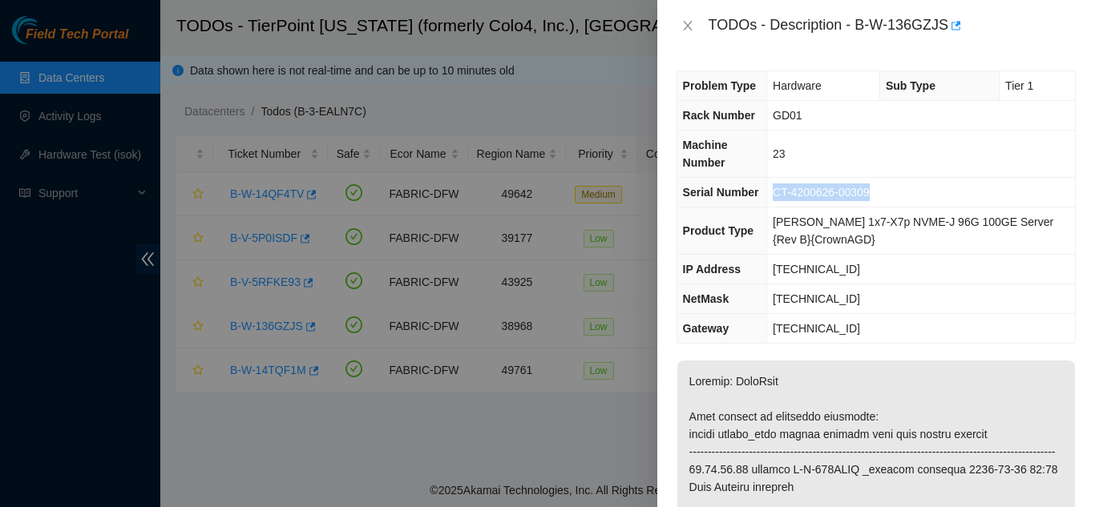
drag, startPoint x: 782, startPoint y: 194, endPoint x: 876, endPoint y: 194, distance: 93.8
click at [876, 194] on td "CT-4200626-00309" at bounding box center [921, 193] width 308 height 30
copy span "CT-4200626-00309"
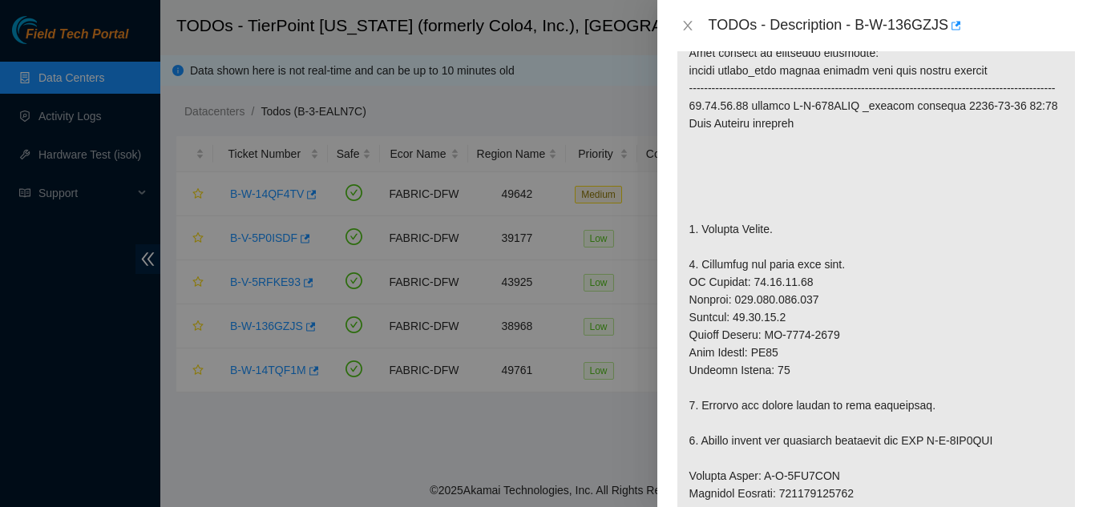
scroll to position [401, 0]
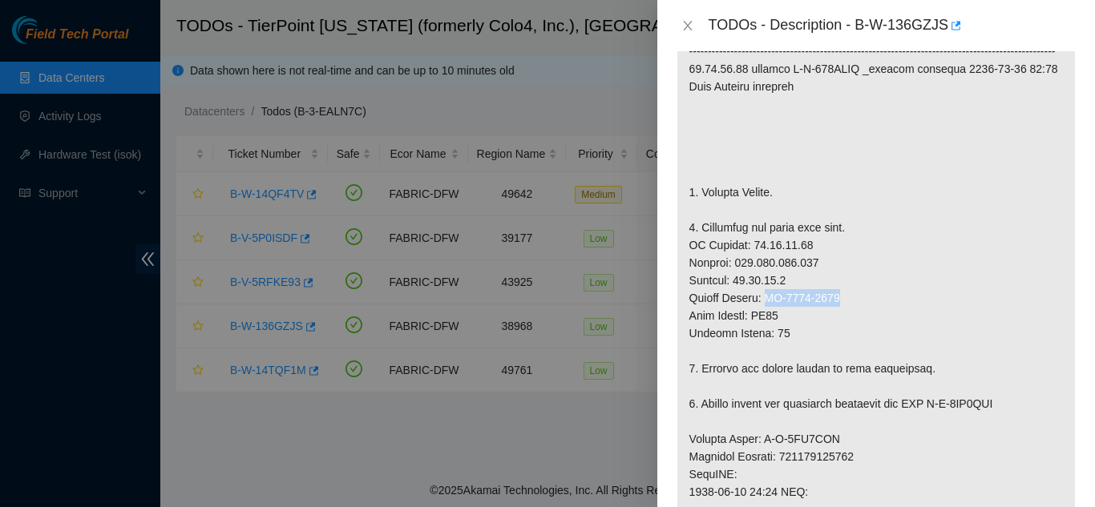
drag, startPoint x: 767, startPoint y: 315, endPoint x: 844, endPoint y: 317, distance: 77.0
click at [843, 317] on p at bounding box center [876, 430] width 398 height 941
copy p "MX-2133-0559"
click at [687, 28] on icon "close" at bounding box center [687, 25] width 13 height 13
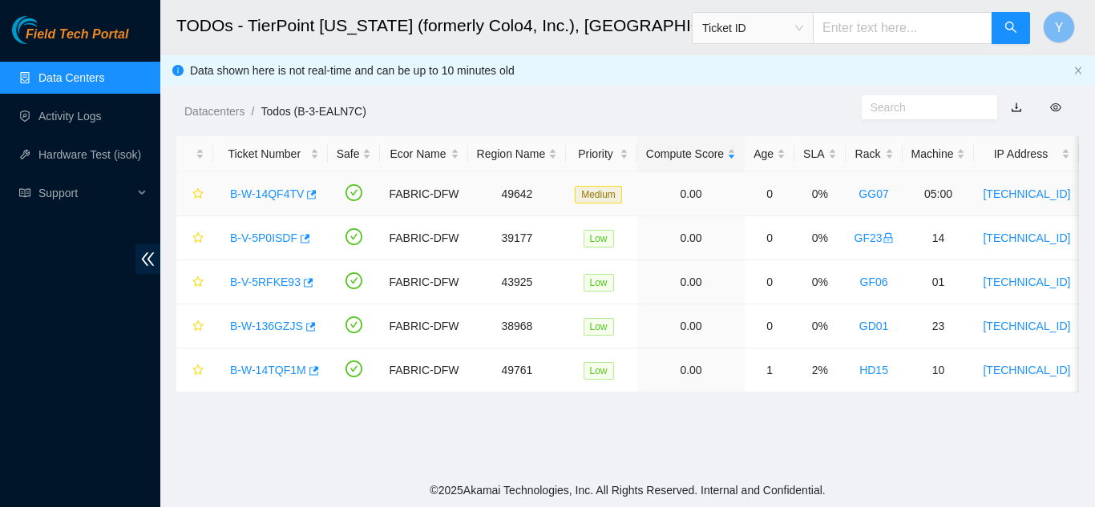
scroll to position [389, 0]
click at [268, 321] on link "B-W-136GZJS" at bounding box center [266, 326] width 73 height 13
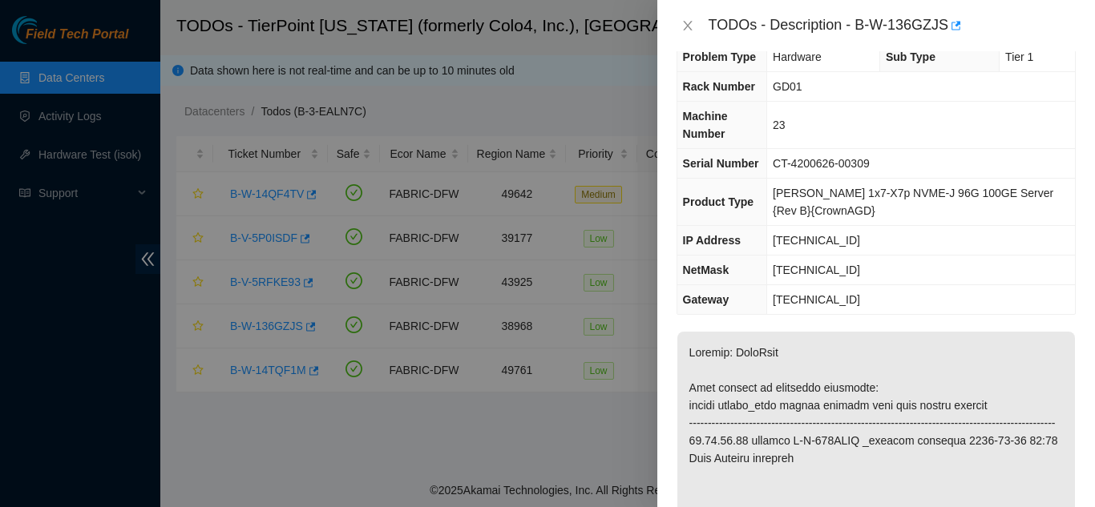
scroll to position [0, 0]
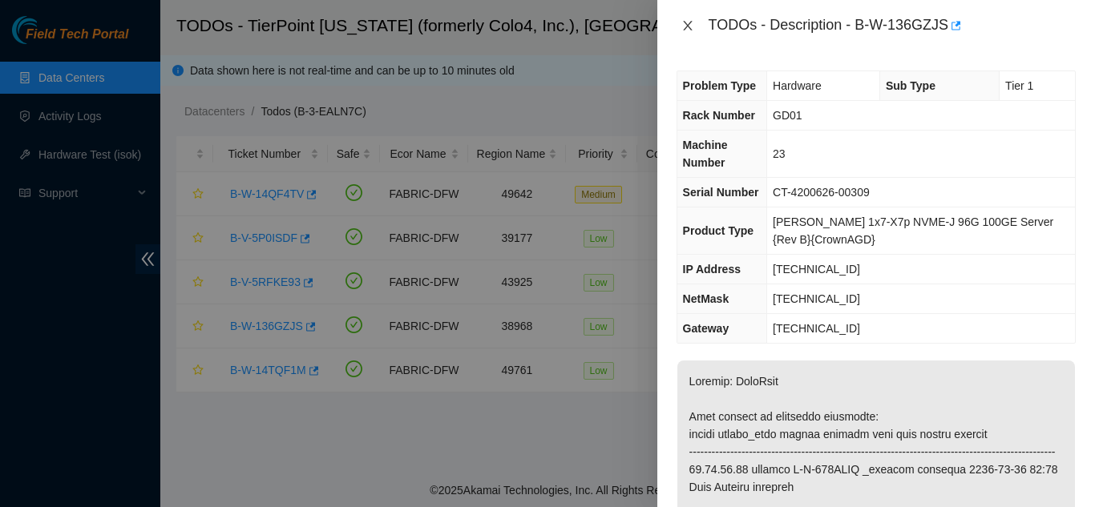
click at [686, 22] on icon "close" at bounding box center [687, 25] width 13 height 13
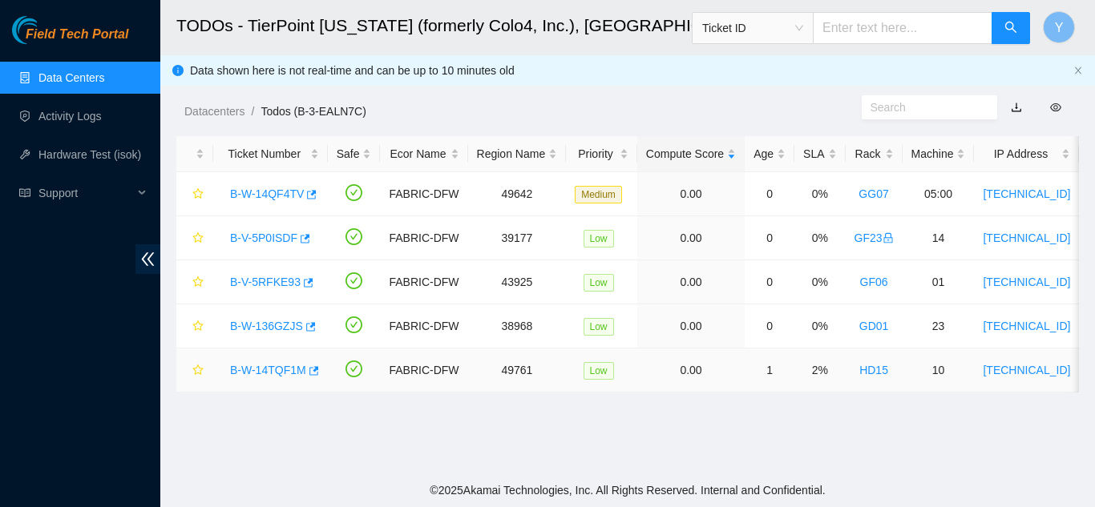
click at [260, 365] on link "B-W-14TQF1M" at bounding box center [268, 370] width 76 height 13
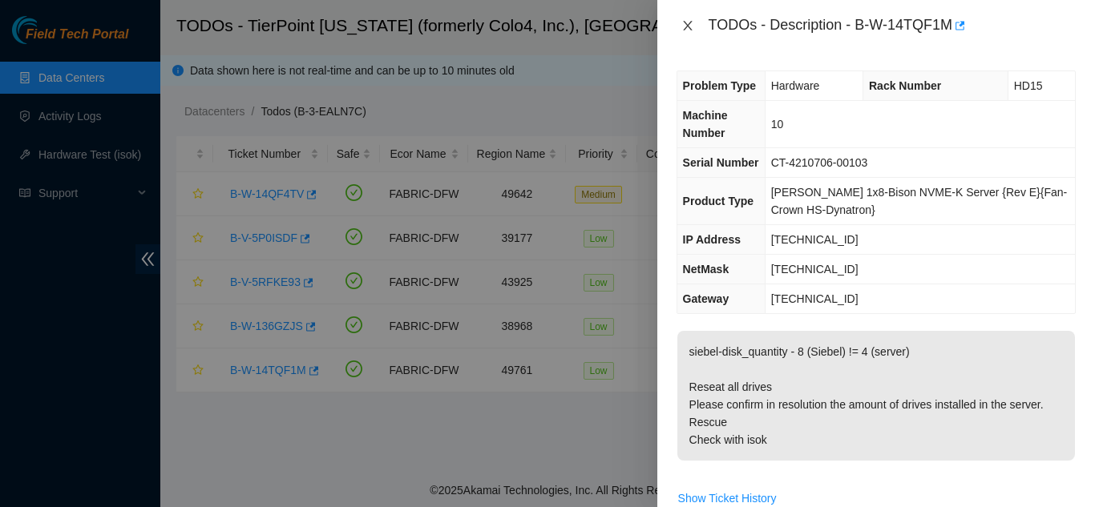
click at [684, 26] on icon "close" at bounding box center [687, 25] width 13 height 13
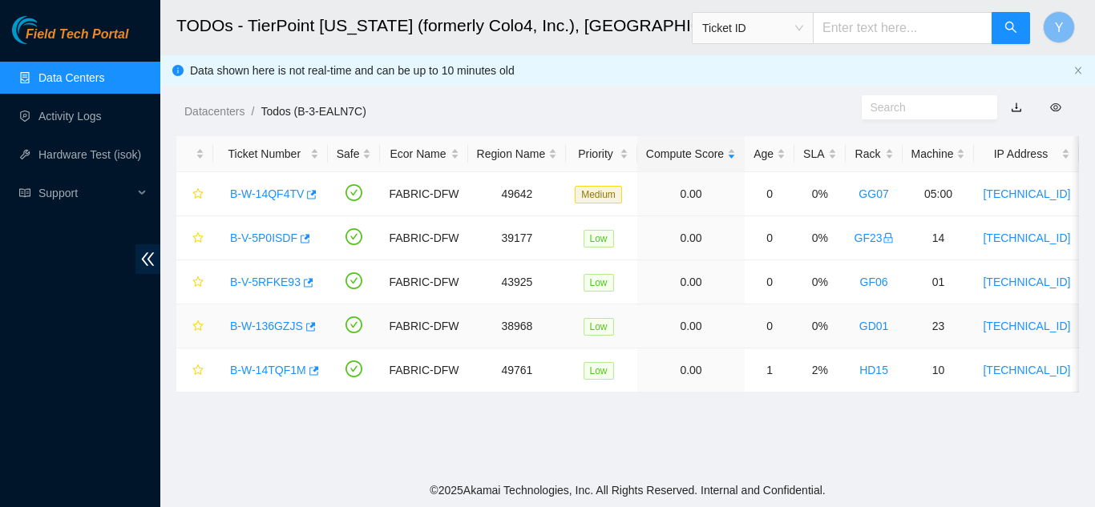
click at [264, 323] on link "B-W-136GZJS" at bounding box center [266, 326] width 73 height 13
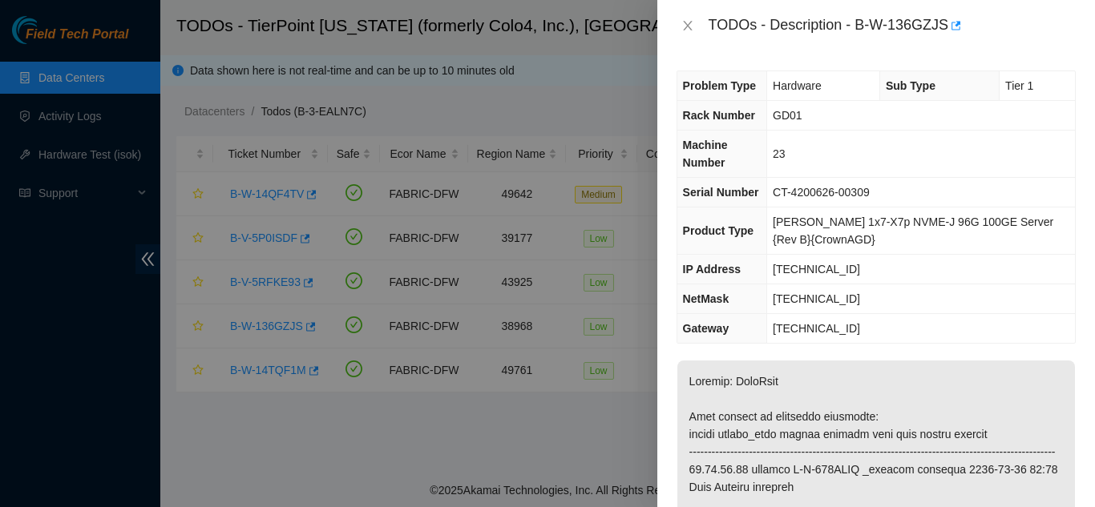
click at [659, 289] on div "Problem Type Hardware Sub Type Tier 1 Rack Number GD01 Machine Number 23 Serial…" at bounding box center [876, 279] width 438 height 456
click at [688, 25] on icon "close" at bounding box center [687, 26] width 9 height 10
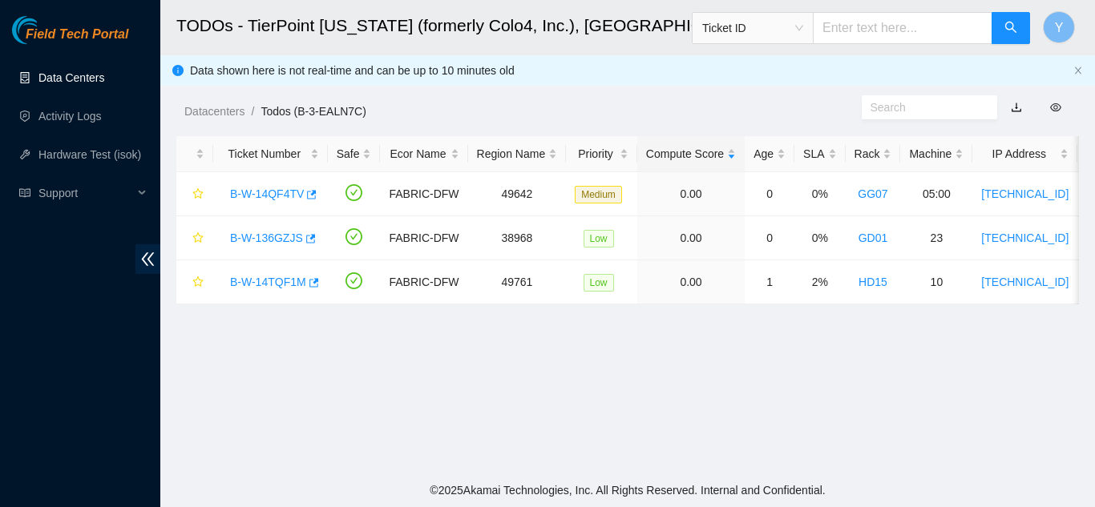
click at [81, 76] on link "Data Centers" at bounding box center [71, 77] width 66 height 13
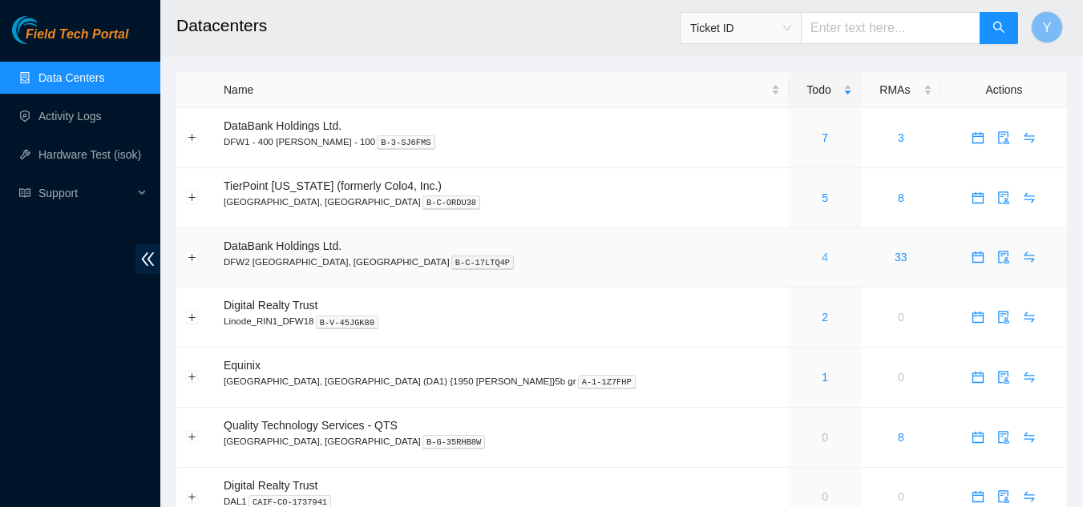
click at [821, 264] on link "4" at bounding box center [824, 257] width 6 height 13
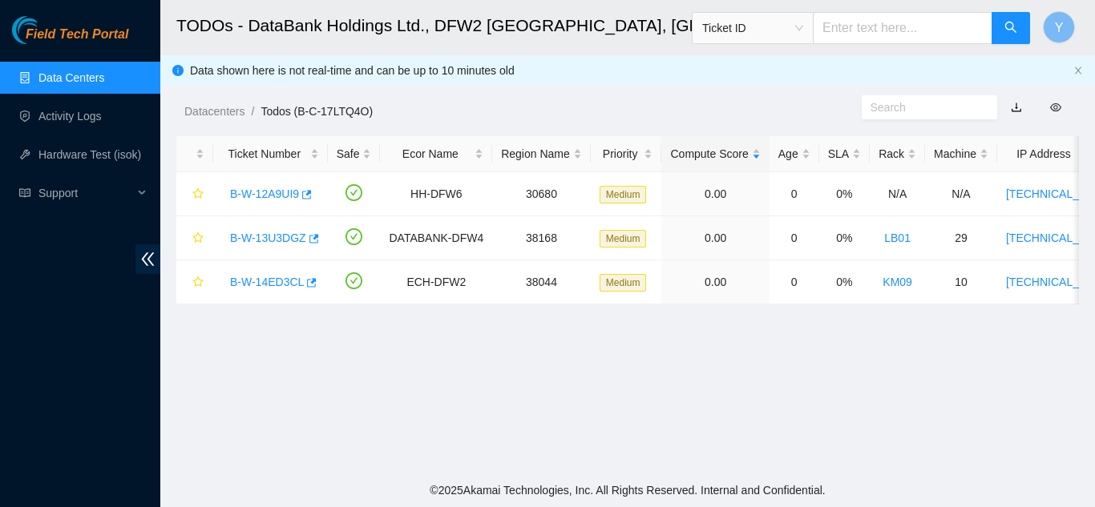
click at [102, 77] on link "Data Centers" at bounding box center [71, 77] width 66 height 13
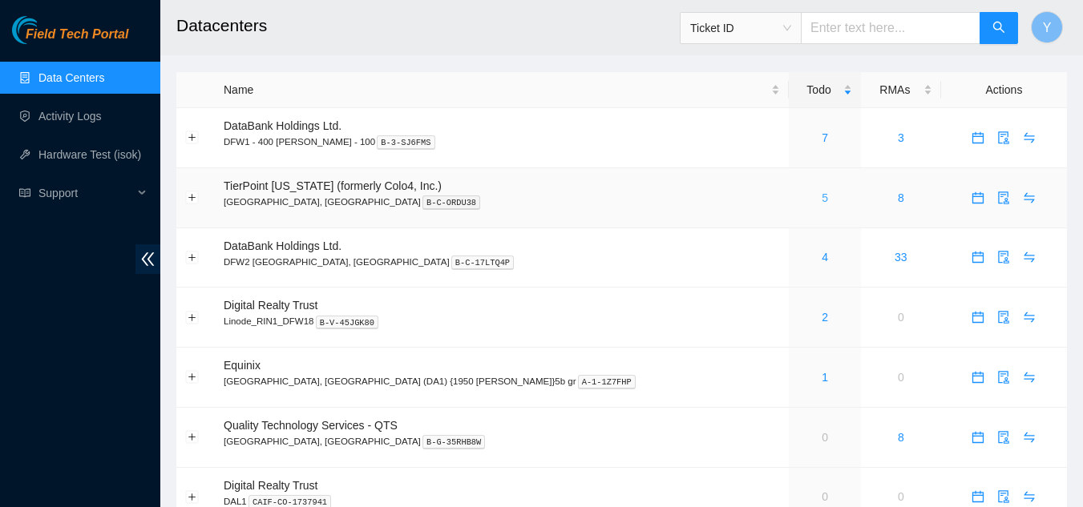
click at [821, 197] on link "5" at bounding box center [824, 198] width 6 height 13
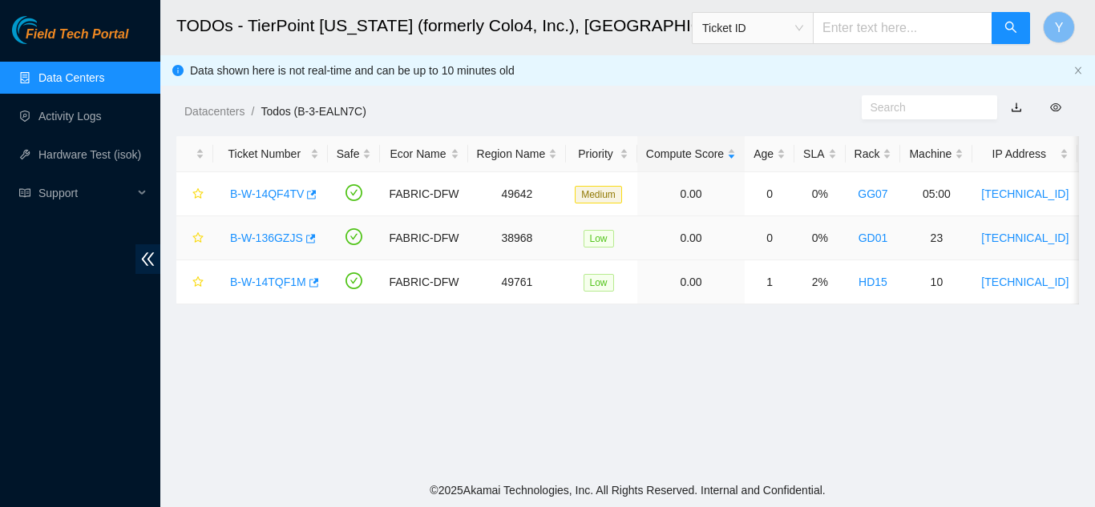
click at [270, 236] on link "B-W-136GZJS" at bounding box center [266, 238] width 73 height 13
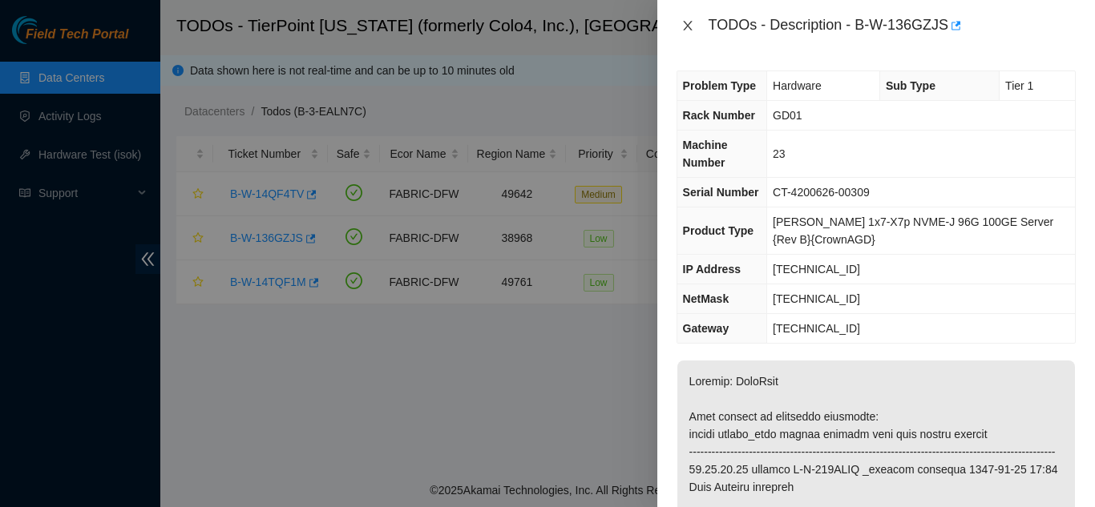
click at [686, 23] on icon "close" at bounding box center [687, 26] width 9 height 10
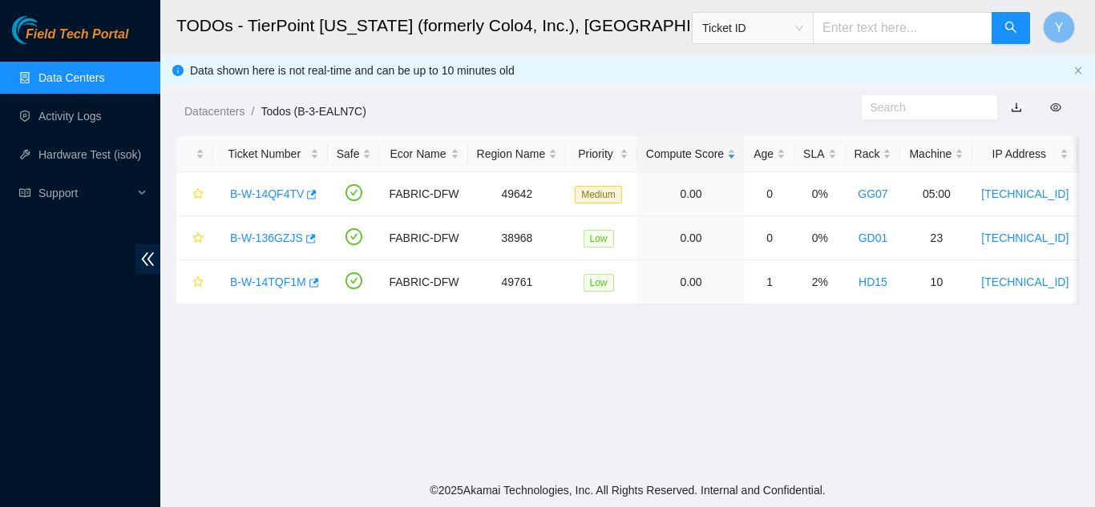
drag, startPoint x: 674, startPoint y: 54, endPoint x: 466, endPoint y: 404, distance: 406.4
click at [468, 413] on main "TODOs - TierPoint Texas (formerly Colo4, Inc.), Dallas, TX Ticket ID Y Data sho…" at bounding box center [627, 237] width 934 height 474
click at [104, 81] on link "Data Centers" at bounding box center [71, 77] width 66 height 13
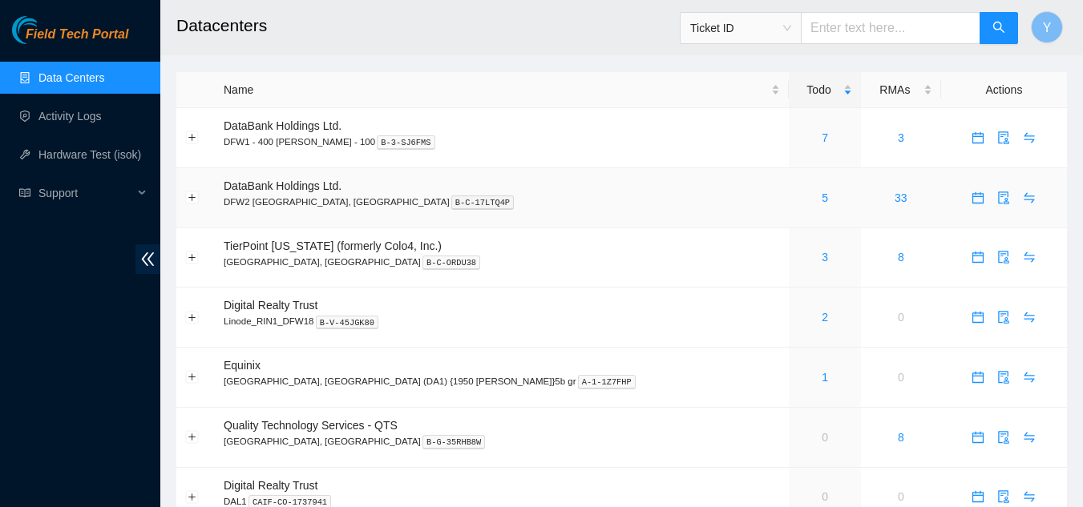
click at [797, 203] on div "5" at bounding box center [824, 198] width 54 height 18
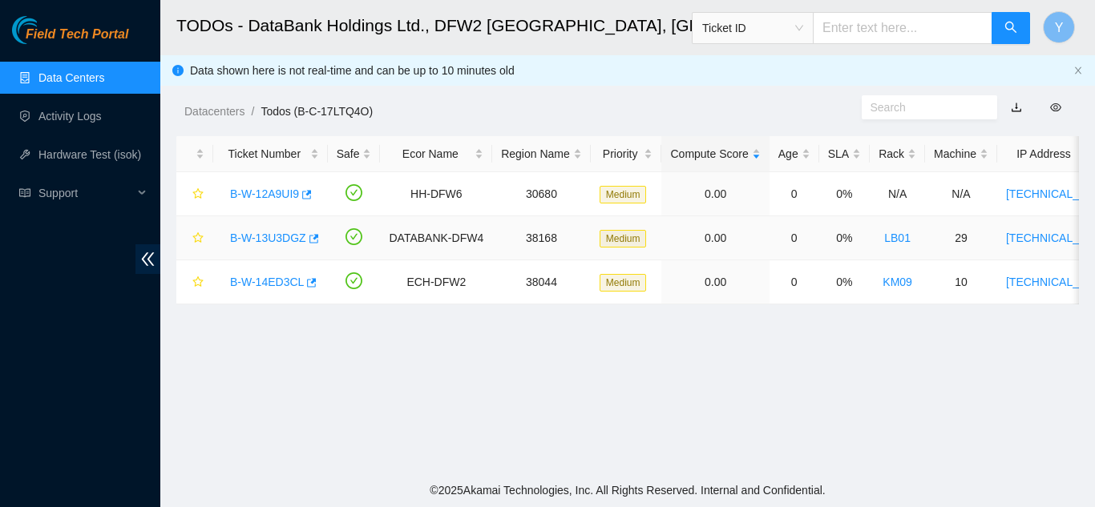
click at [263, 237] on link "B-W-13U3DGZ" at bounding box center [268, 238] width 76 height 13
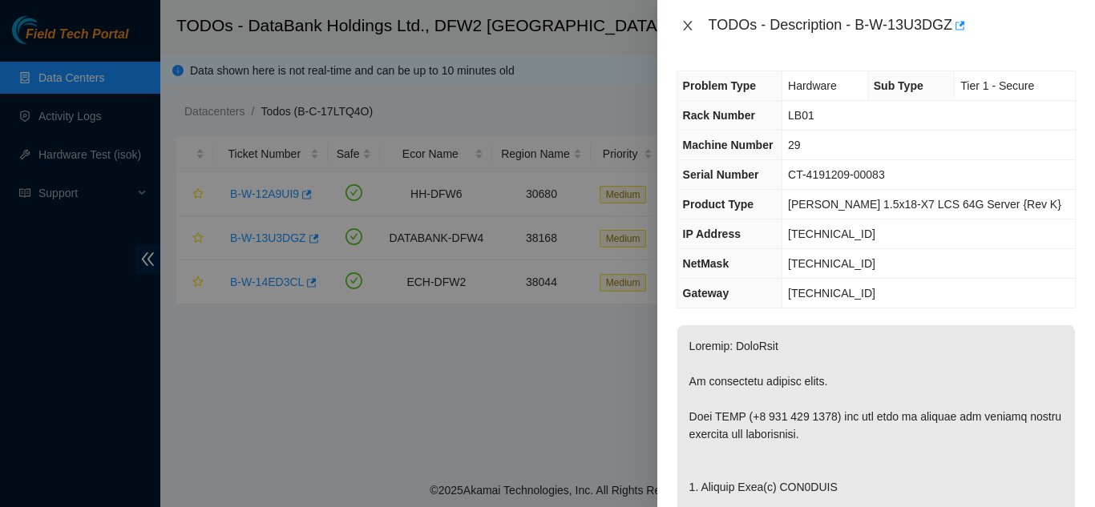
click at [686, 22] on icon "close" at bounding box center [687, 25] width 13 height 13
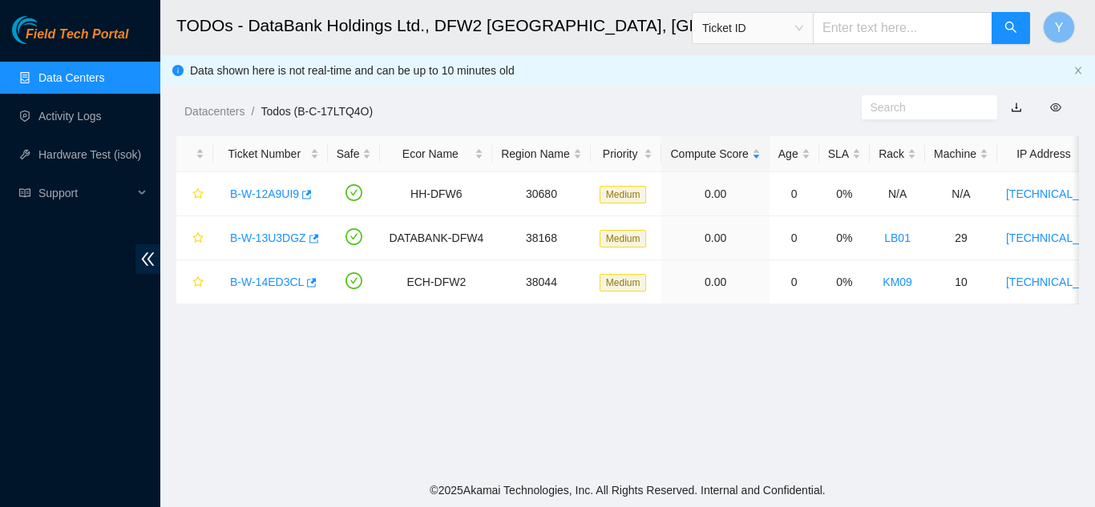
click at [73, 77] on link "Data Centers" at bounding box center [71, 77] width 66 height 13
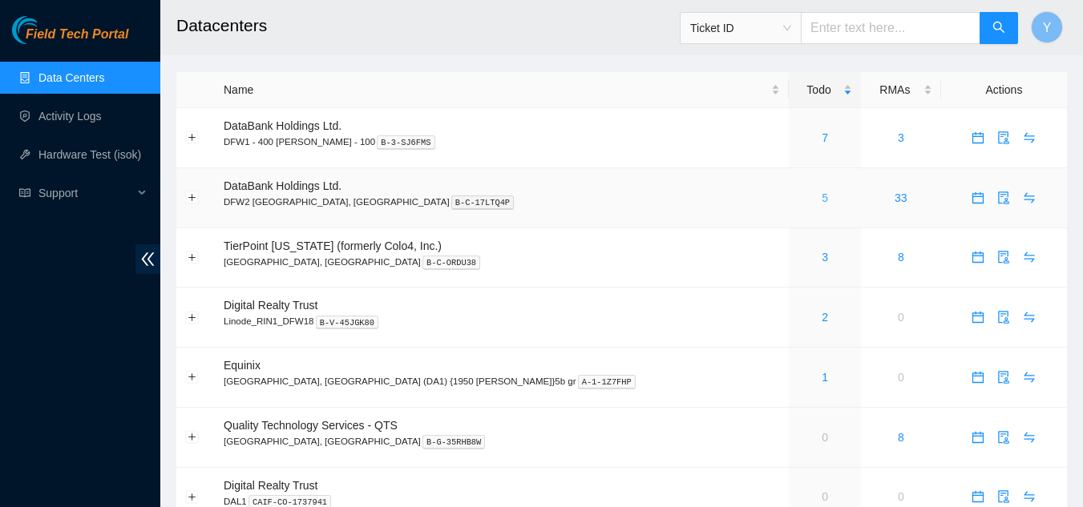
click at [821, 200] on link "5" at bounding box center [824, 198] width 6 height 13
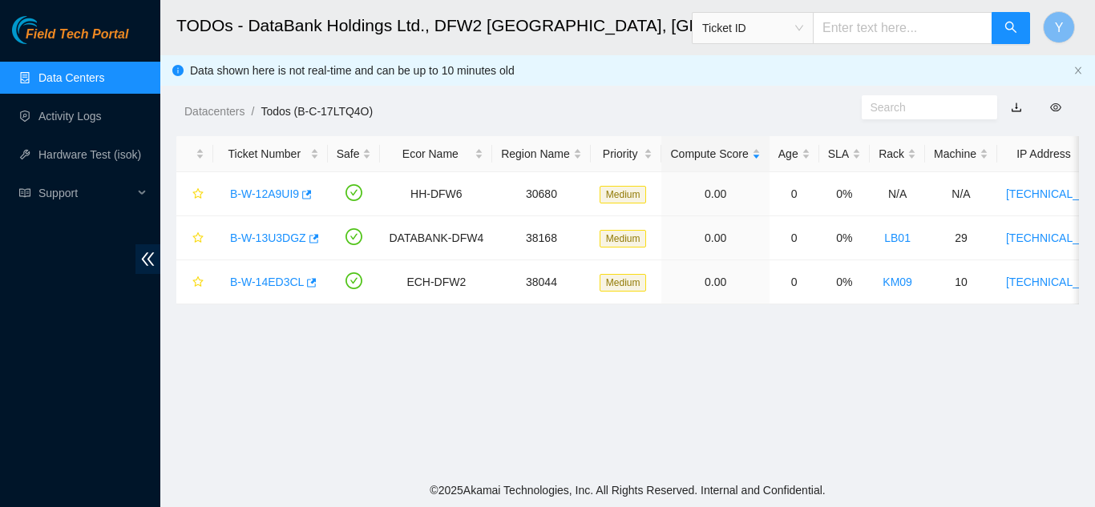
click at [90, 79] on link "Data Centers" at bounding box center [71, 77] width 66 height 13
